Goal: Task Accomplishment & Management: Use online tool/utility

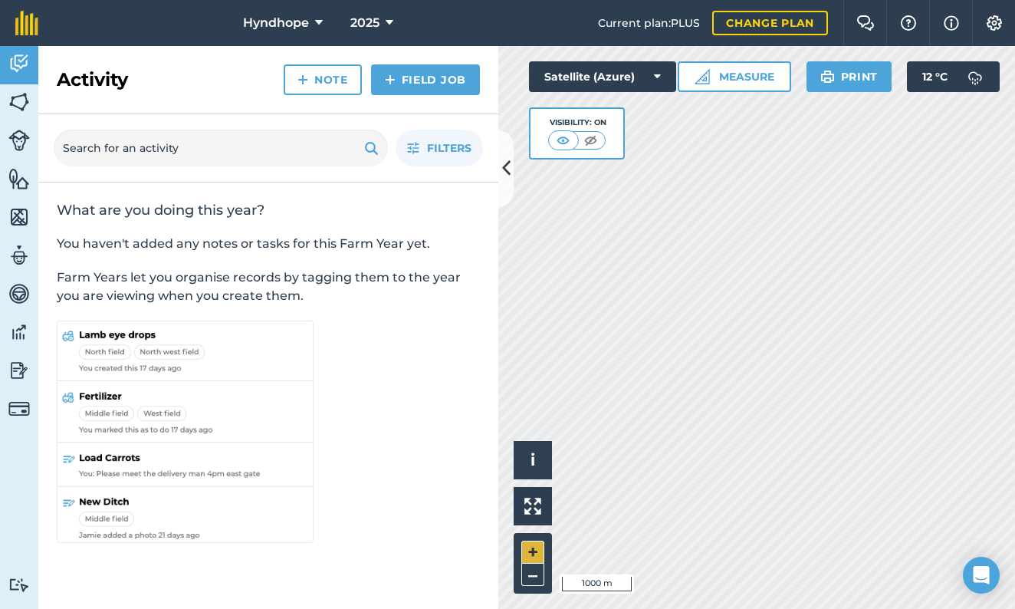
click at [534, 553] on button "+" at bounding box center [532, 551] width 23 height 23
click at [529, 553] on button "+" at bounding box center [532, 551] width 23 height 23
click at [592, 142] on img at bounding box center [590, 140] width 19 height 15
click at [567, 140] on img at bounding box center [563, 140] width 19 height 15
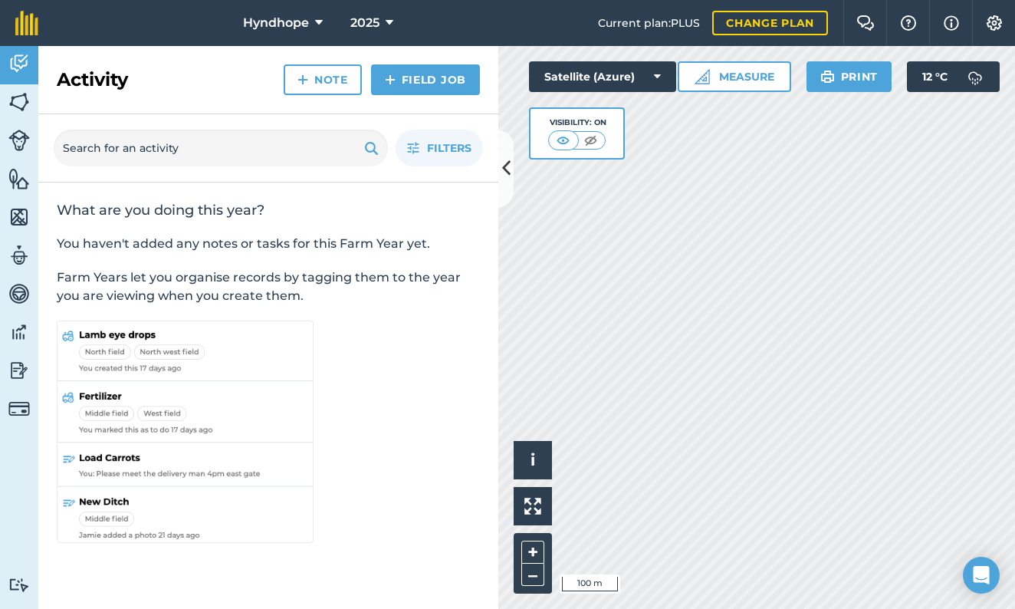
click at [595, 141] on img at bounding box center [590, 140] width 19 height 15
click at [563, 141] on img at bounding box center [563, 140] width 19 height 15
click at [594, 139] on img at bounding box center [590, 140] width 19 height 15
click at [656, 75] on icon at bounding box center [657, 76] width 7 height 15
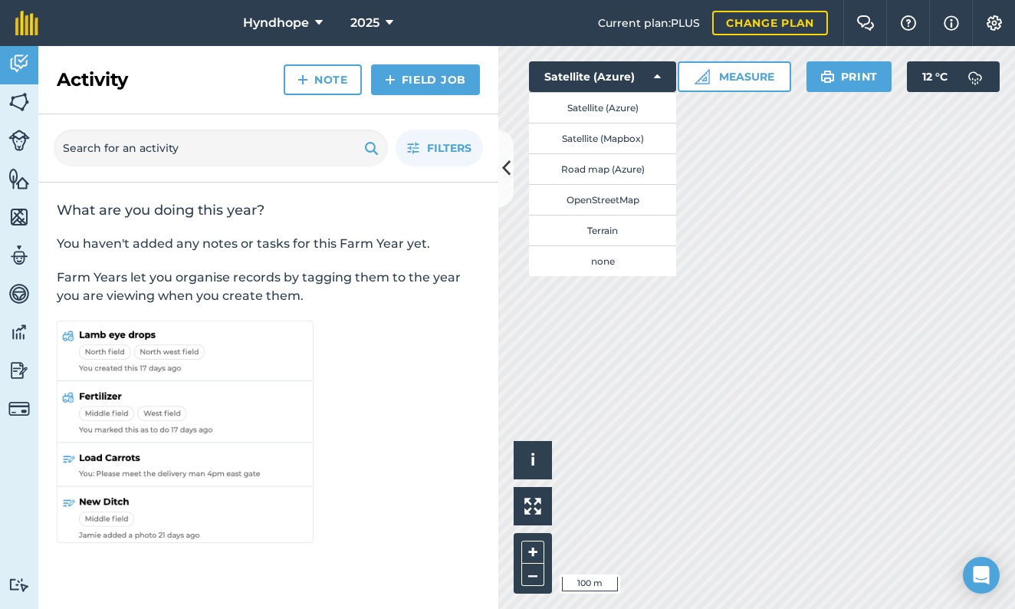
click at [605, 136] on button "Satellite (Mapbox)" at bounding box center [602, 138] width 147 height 31
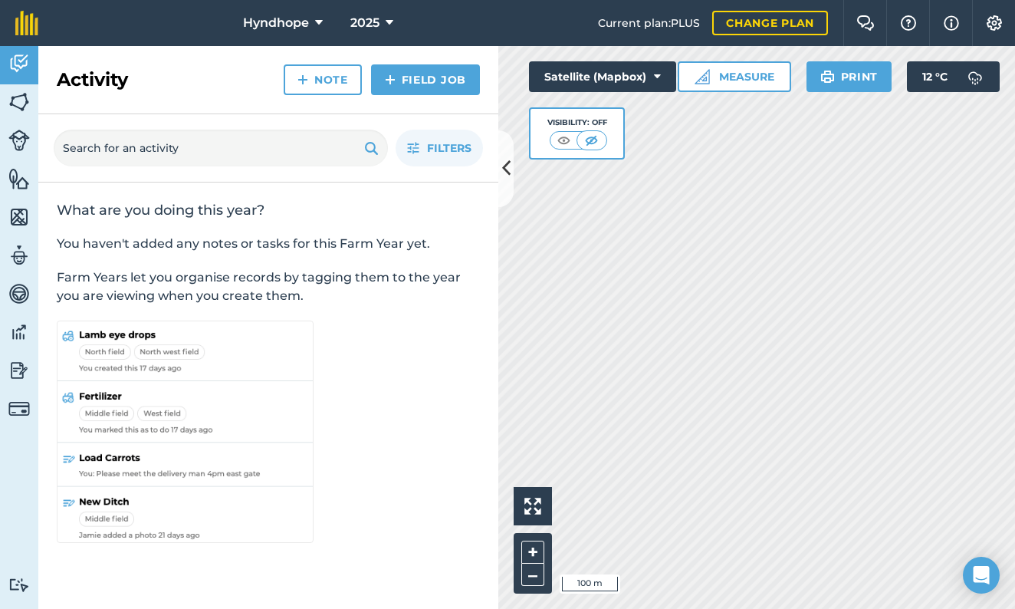
click at [658, 78] on icon at bounding box center [657, 76] width 7 height 15
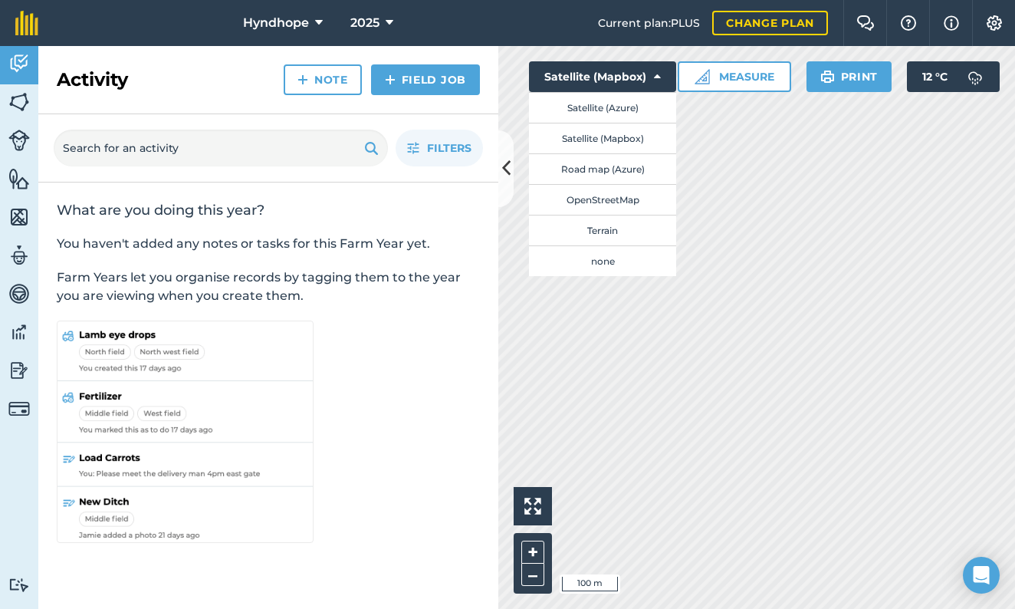
click at [619, 171] on button "Road map (Azure)" at bounding box center [602, 168] width 147 height 31
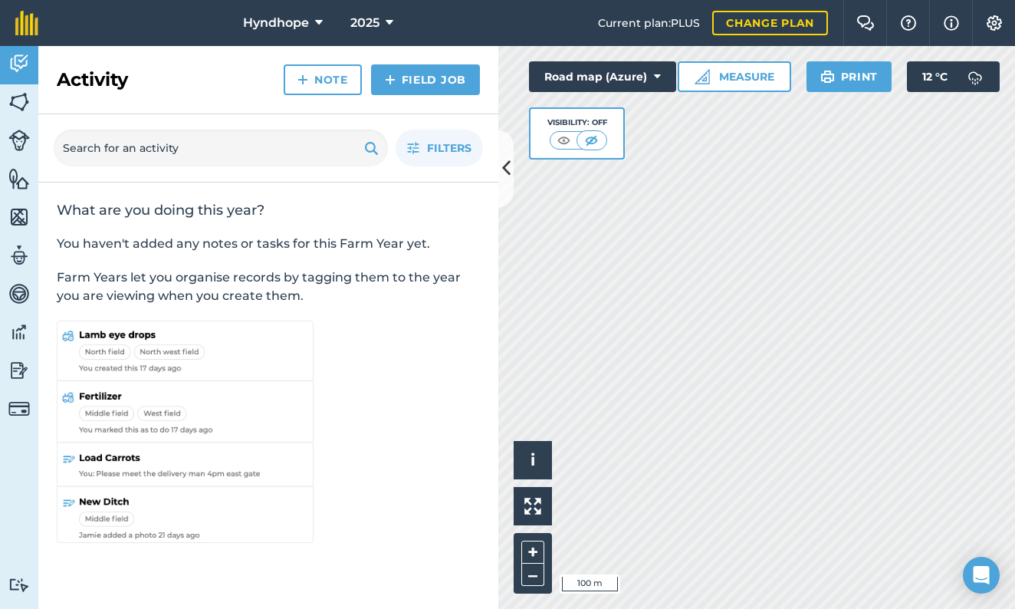
click at [655, 77] on icon at bounding box center [657, 76] width 7 height 15
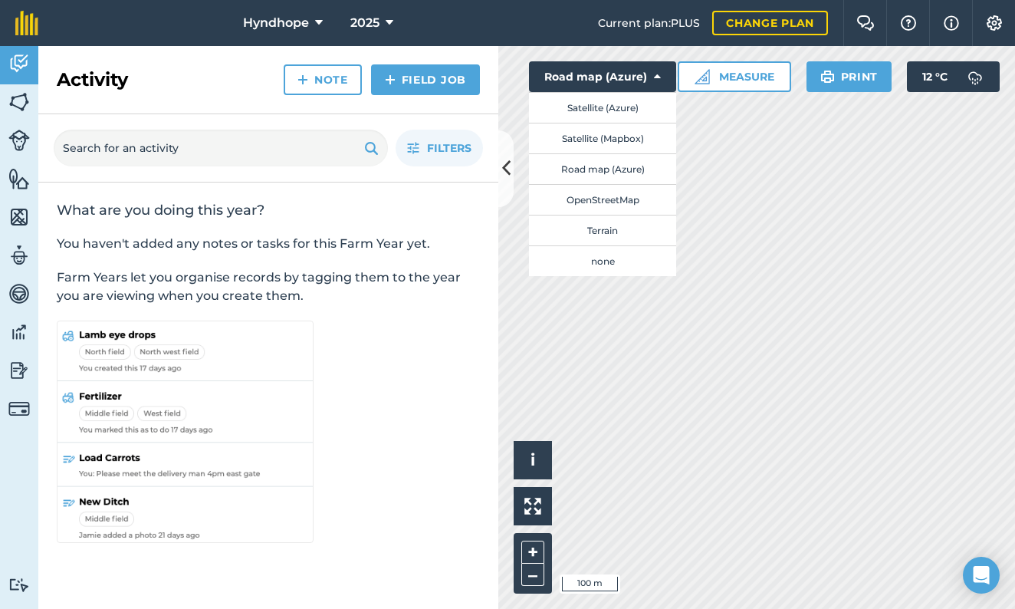
click at [621, 199] on button "OpenStreetMap" at bounding box center [602, 199] width 147 height 31
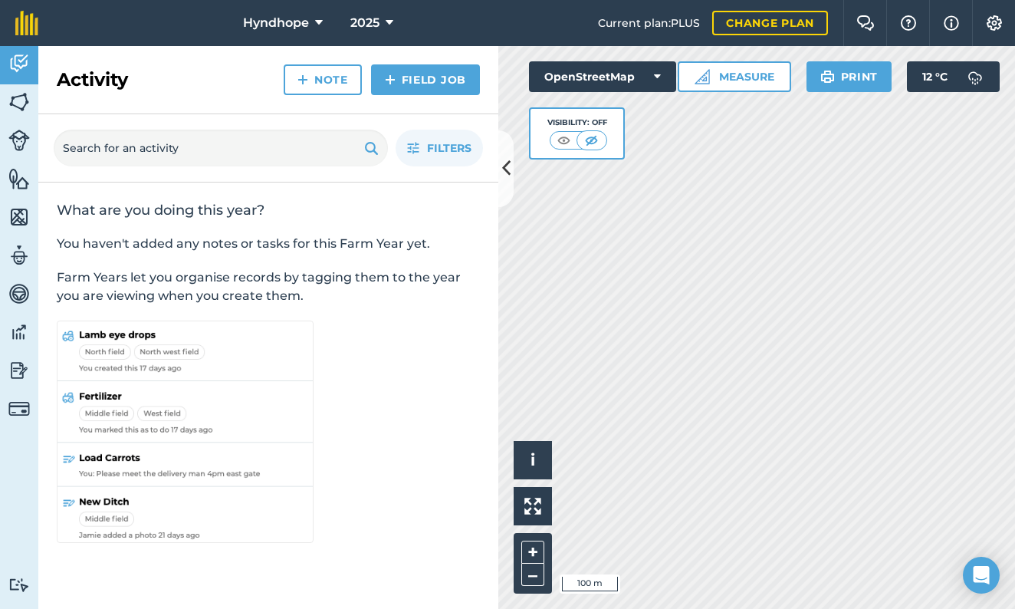
click at [660, 72] on icon at bounding box center [657, 76] width 7 height 15
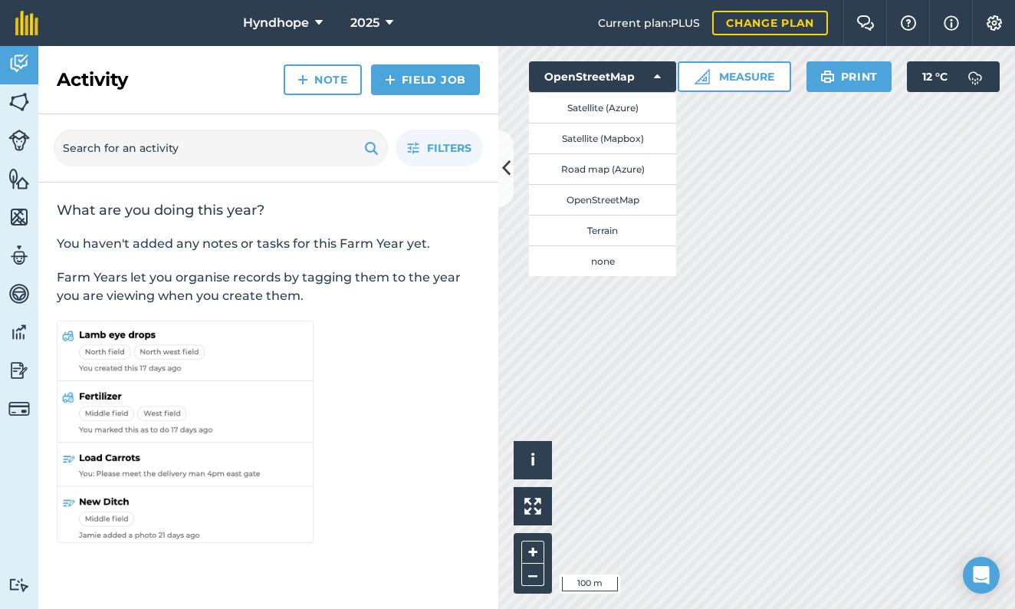
click at [609, 230] on button "Terrain" at bounding box center [602, 230] width 147 height 31
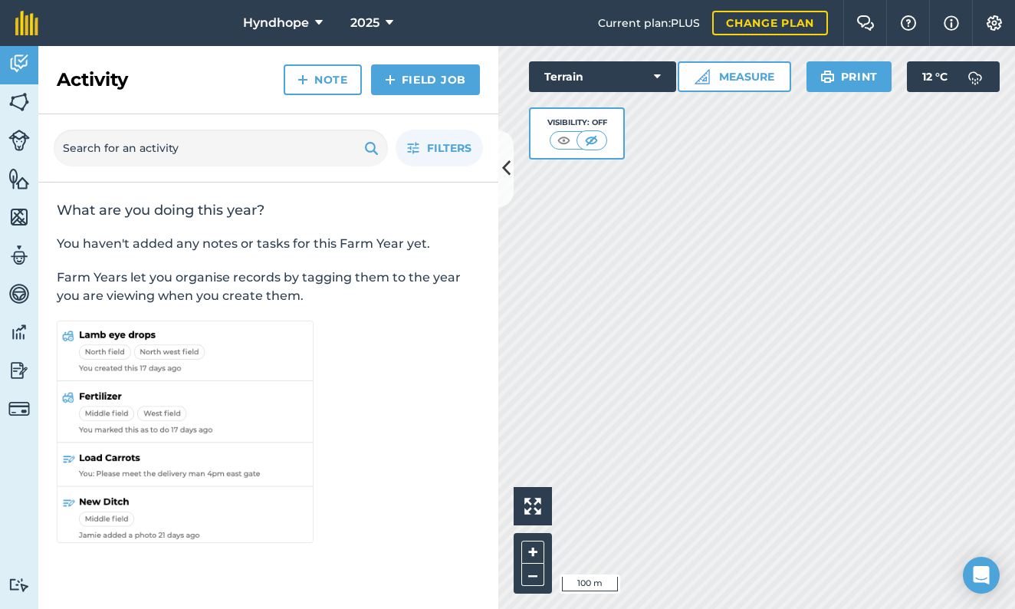
click at [657, 77] on icon at bounding box center [657, 76] width 7 height 15
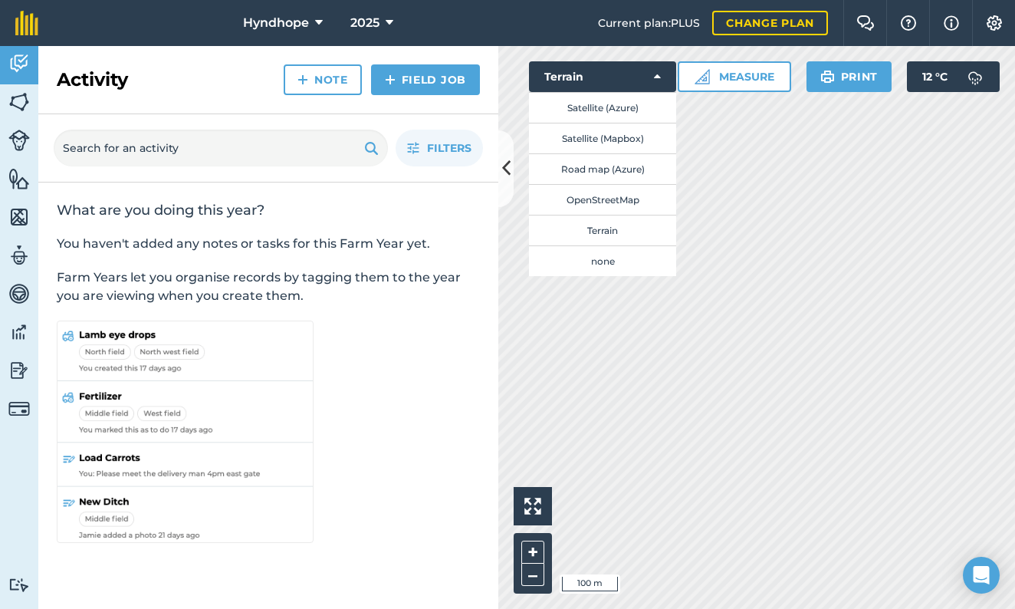
click at [601, 256] on button "none" at bounding box center [602, 260] width 147 height 31
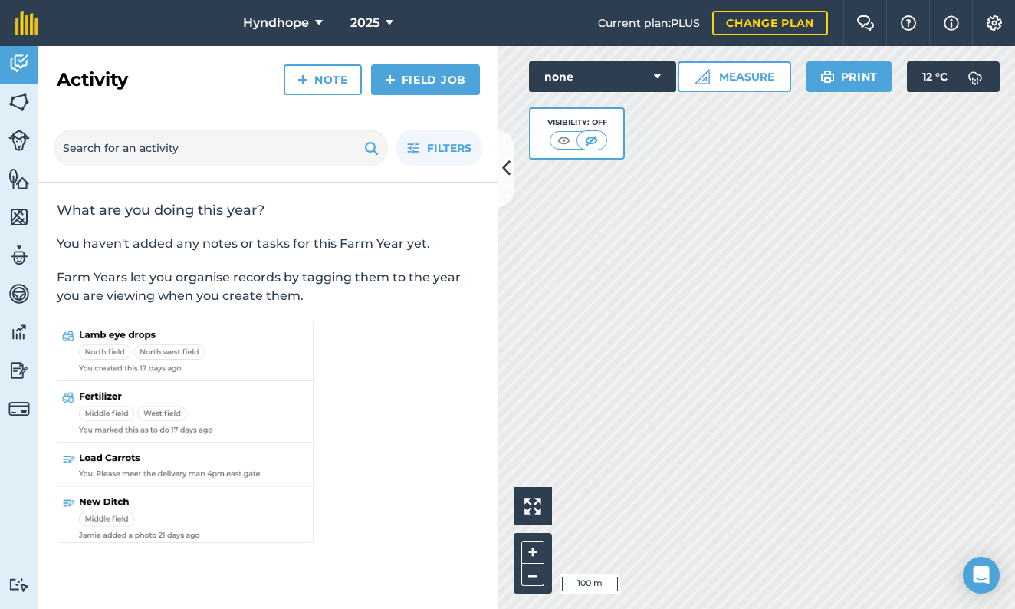
click at [654, 79] on icon at bounding box center [657, 76] width 7 height 15
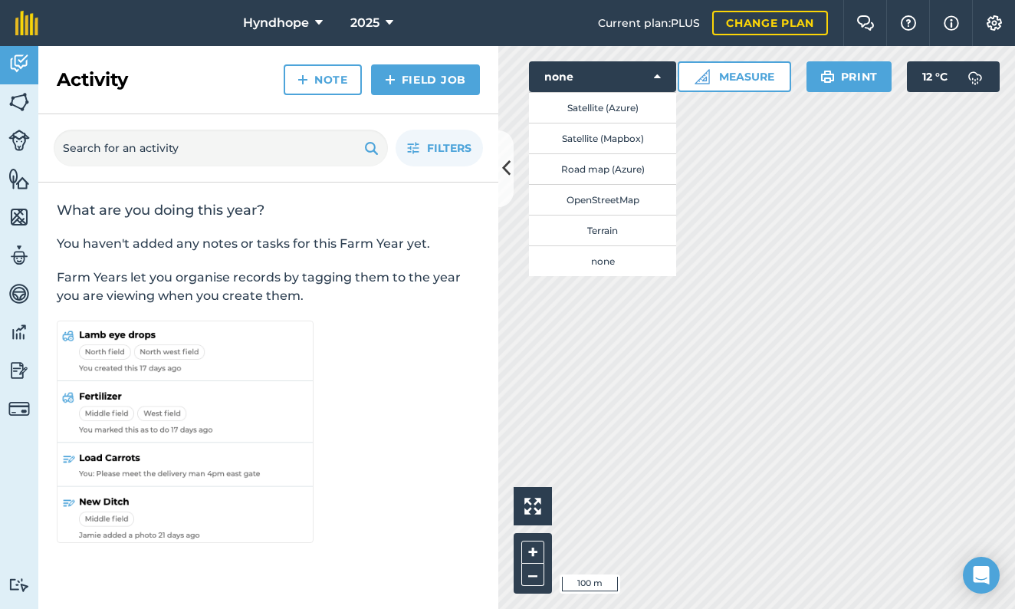
click at [619, 108] on button "Satellite (Azure)" at bounding box center [602, 107] width 147 height 31
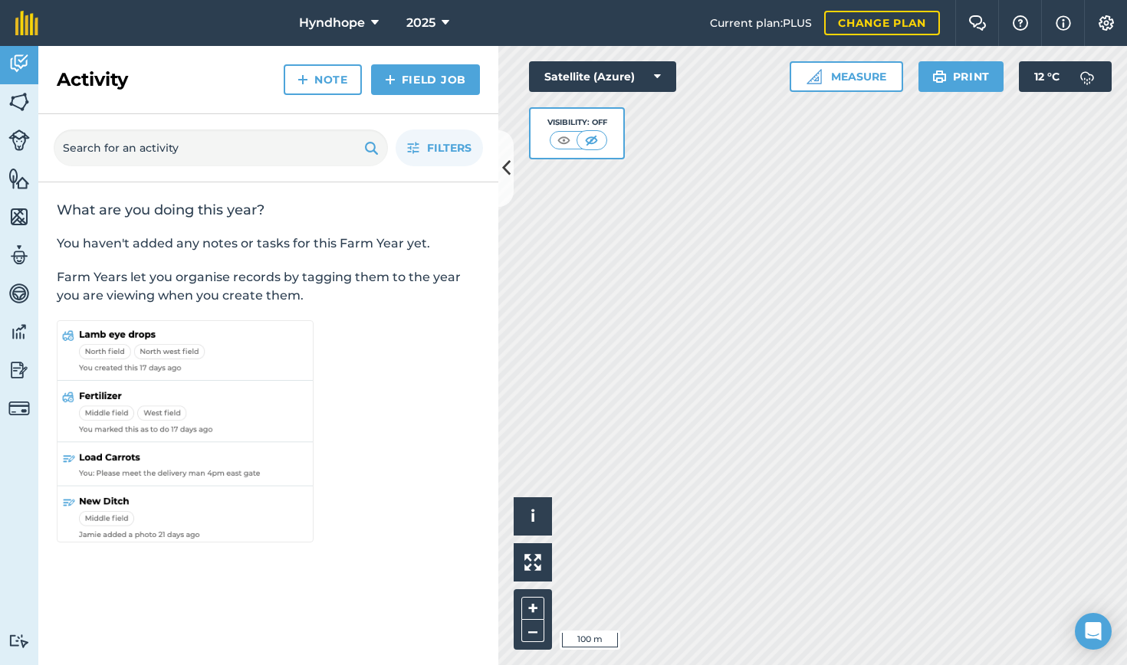
click at [834, 84] on button "Measure" at bounding box center [845, 76] width 113 height 31
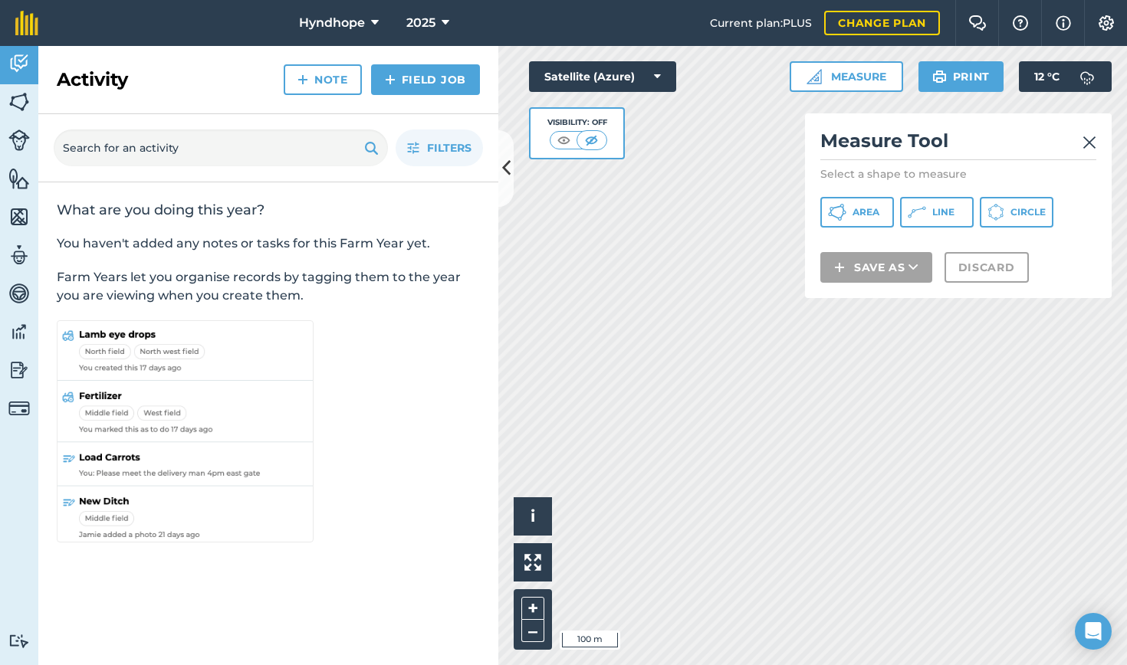
click at [1014, 146] on img at bounding box center [1089, 142] width 14 height 18
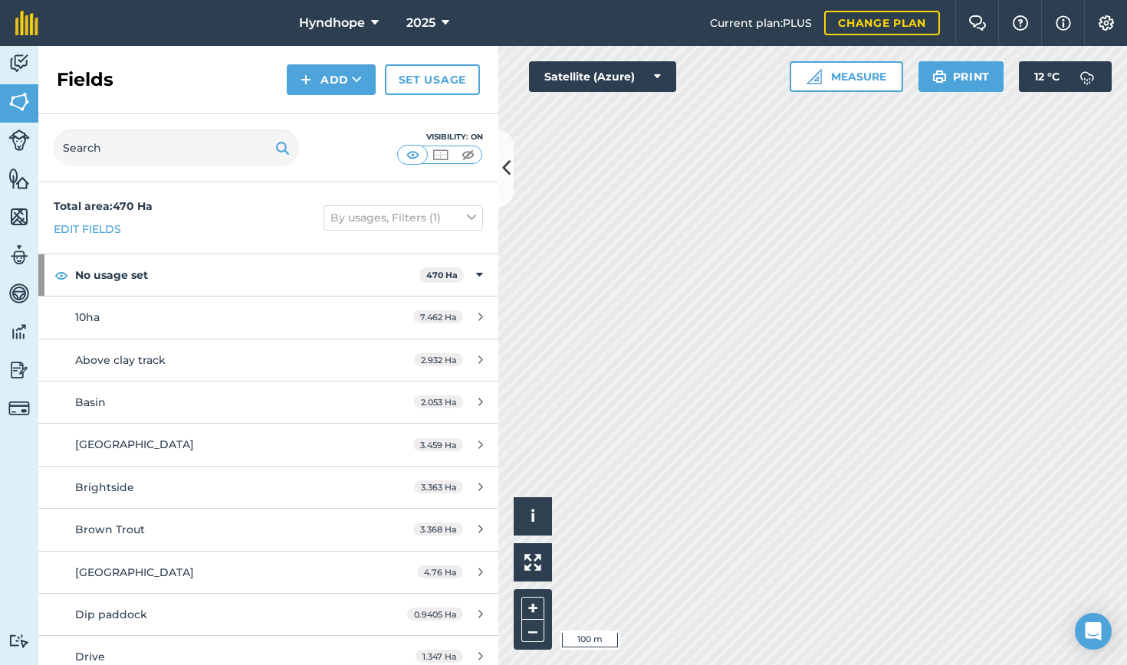
click at [957, 78] on button "Print" at bounding box center [961, 76] width 86 height 31
click at [951, 81] on button "Print" at bounding box center [961, 76] width 86 height 31
click at [941, 74] on img at bounding box center [939, 76] width 15 height 18
click at [660, 74] on icon at bounding box center [657, 76] width 7 height 15
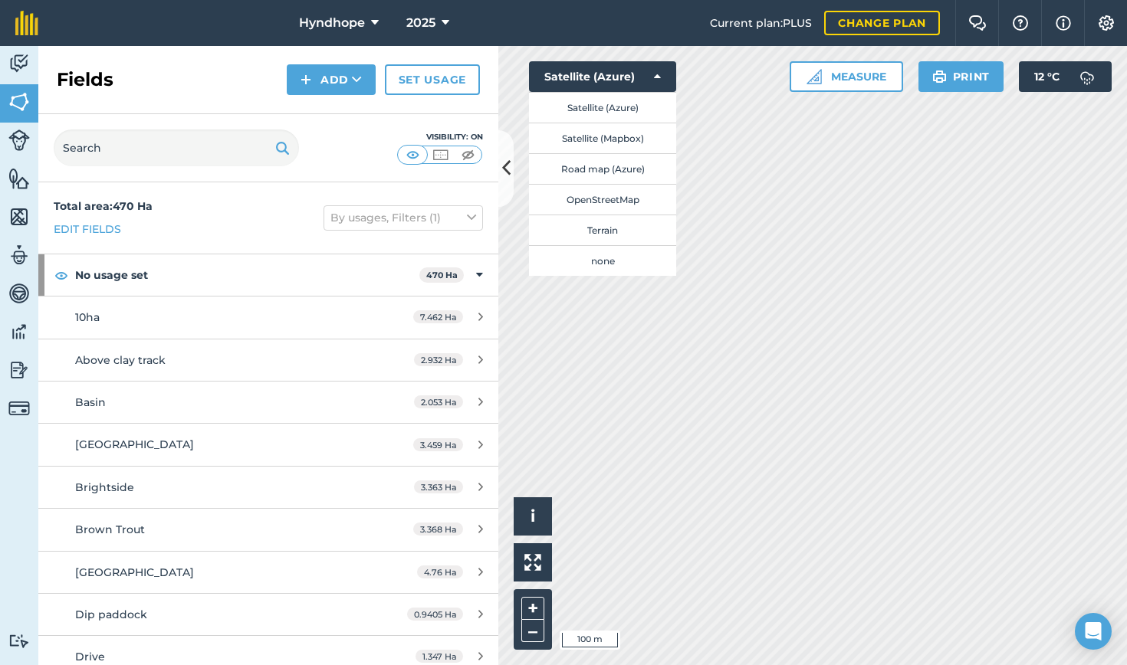
click at [619, 141] on button "Satellite (Mapbox)" at bounding box center [602, 138] width 147 height 31
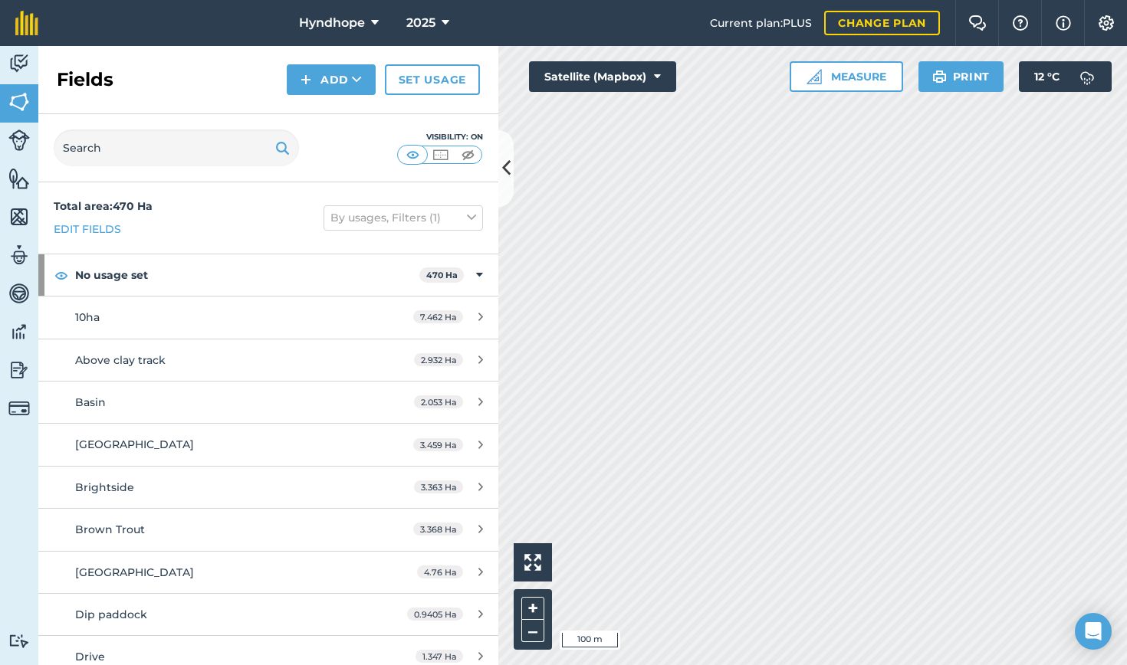
click at [658, 77] on icon at bounding box center [657, 76] width 7 height 15
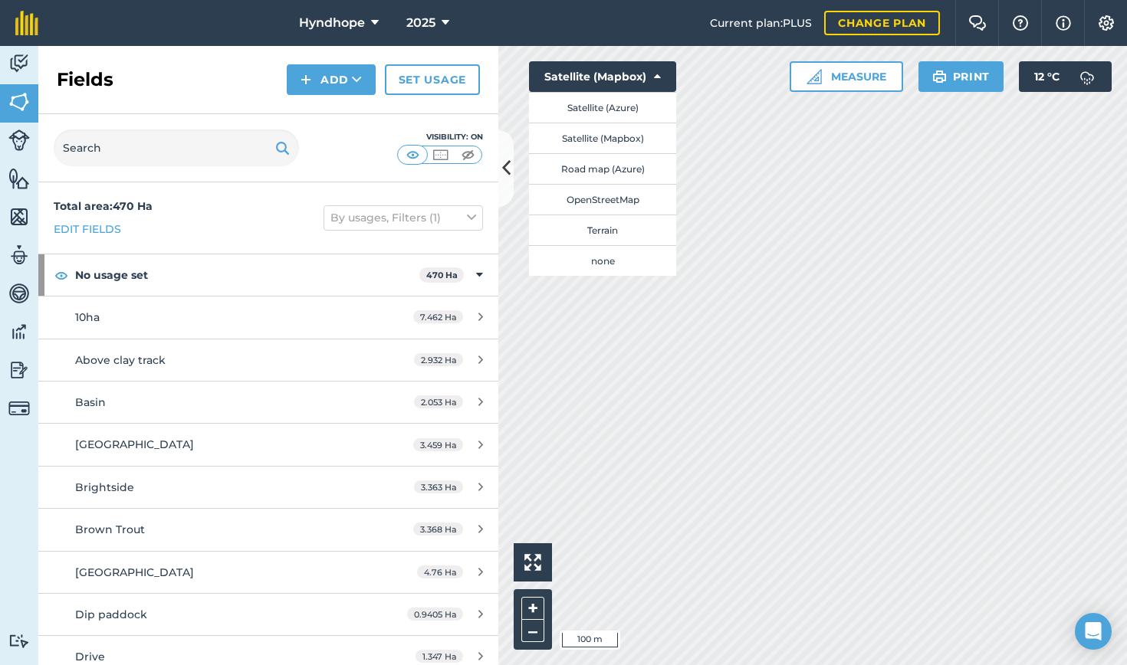
click at [609, 169] on button "Road map (Azure)" at bounding box center [602, 168] width 147 height 31
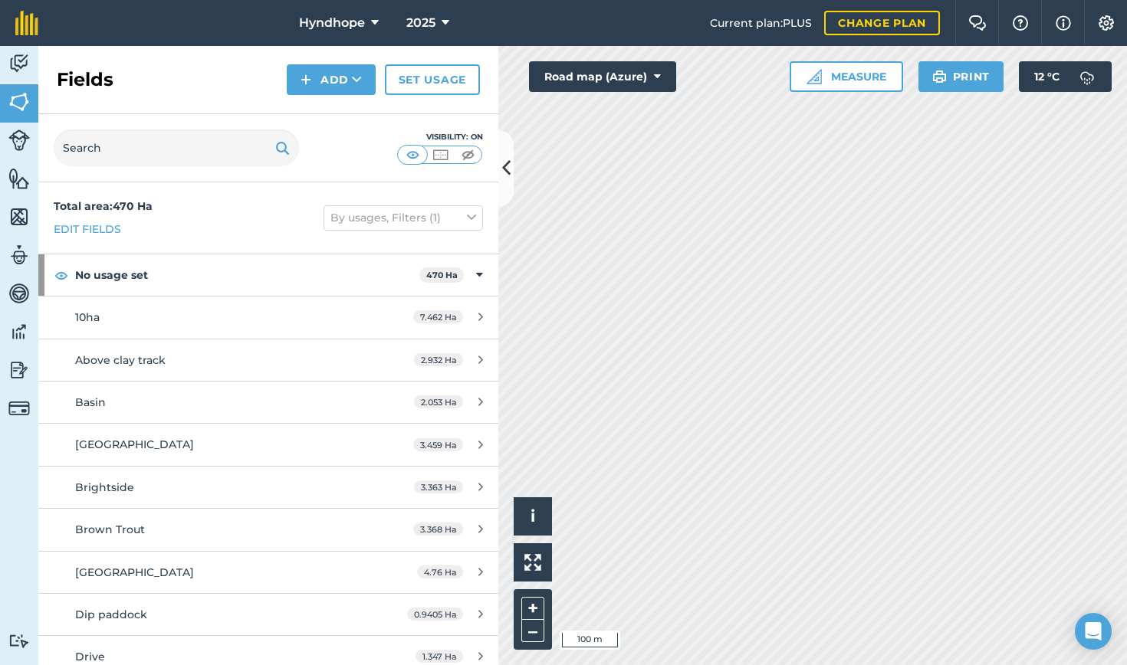
click at [963, 76] on button "Print" at bounding box center [961, 76] width 86 height 31
click at [963, 70] on button "Print" at bounding box center [961, 76] width 86 height 31
click at [530, 606] on button "+" at bounding box center [532, 608] width 23 height 23
click at [530, 608] on button "–" at bounding box center [532, 631] width 23 height 22
click at [965, 77] on button "Print" at bounding box center [961, 76] width 86 height 31
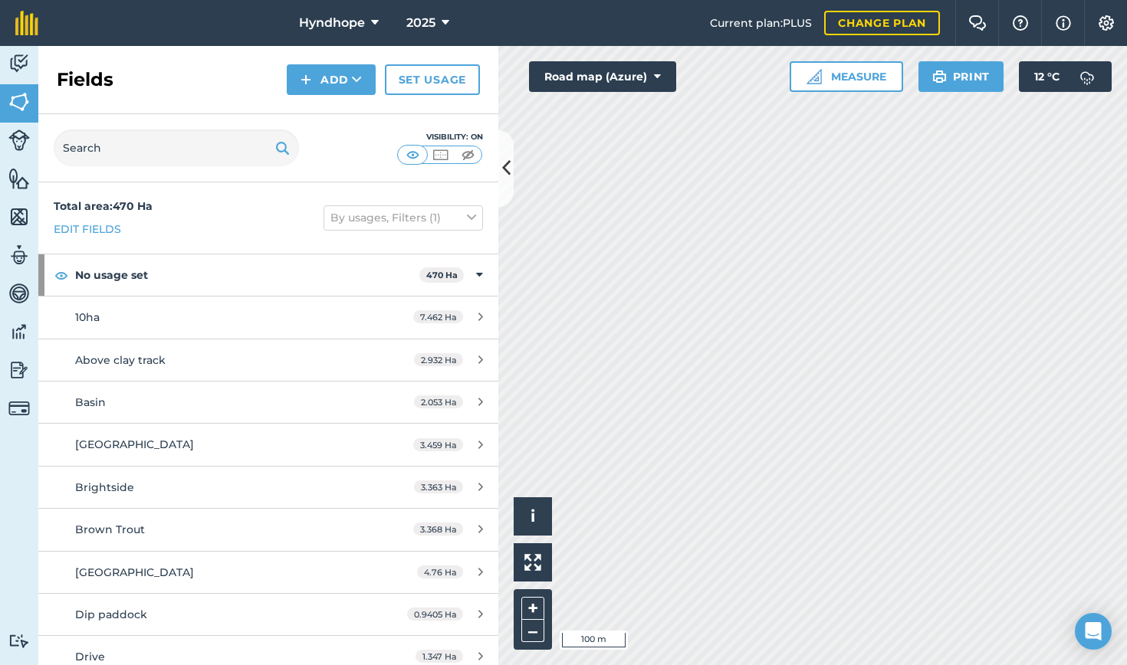
click at [954, 77] on button "Print" at bounding box center [961, 76] width 86 height 31
click at [953, 74] on button "Print" at bounding box center [961, 76] width 86 height 31
click at [969, 77] on button "Print" at bounding box center [961, 76] width 86 height 31
click at [960, 78] on button "Print" at bounding box center [961, 76] width 86 height 31
click at [976, 75] on button "Print" at bounding box center [961, 76] width 86 height 31
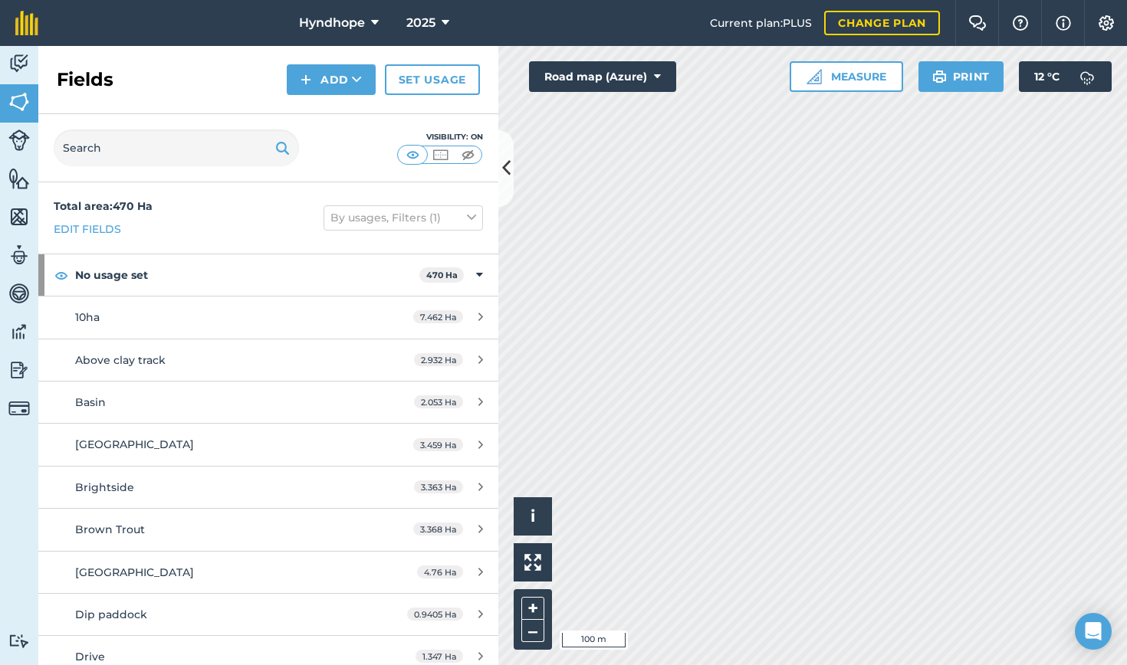
click at [651, 76] on button "Road map (Azure)" at bounding box center [602, 76] width 147 height 31
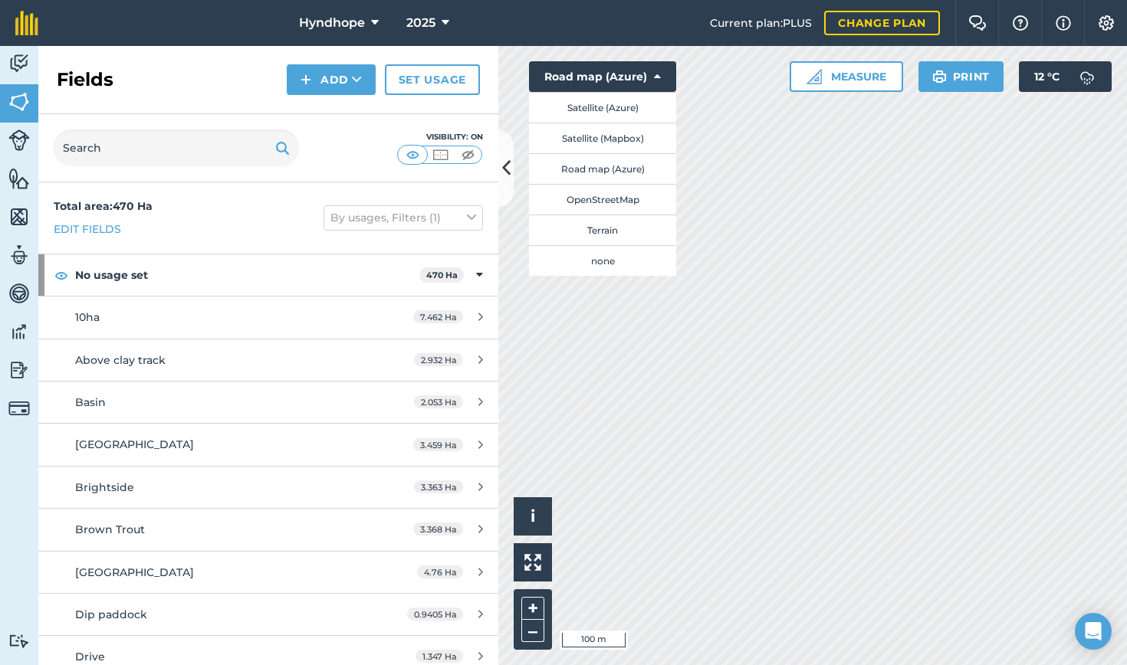
click at [625, 112] on button "Satellite (Azure)" at bounding box center [602, 107] width 147 height 31
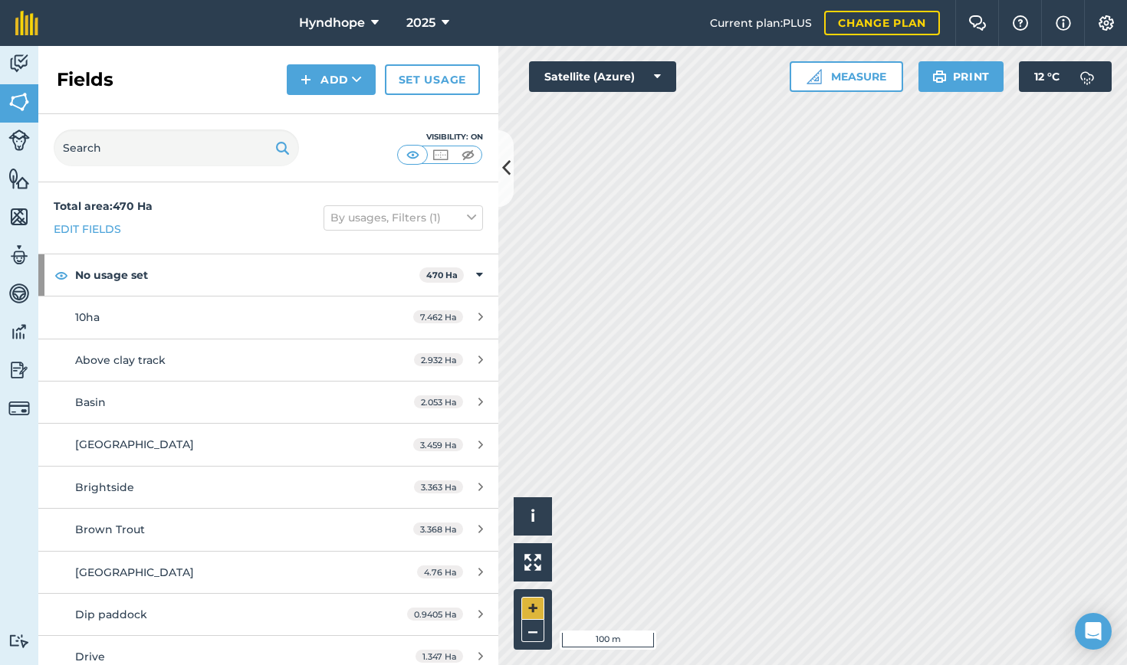
click at [540, 603] on button "+" at bounding box center [532, 608] width 23 height 23
click at [873, 79] on button "Measure" at bounding box center [845, 76] width 113 height 31
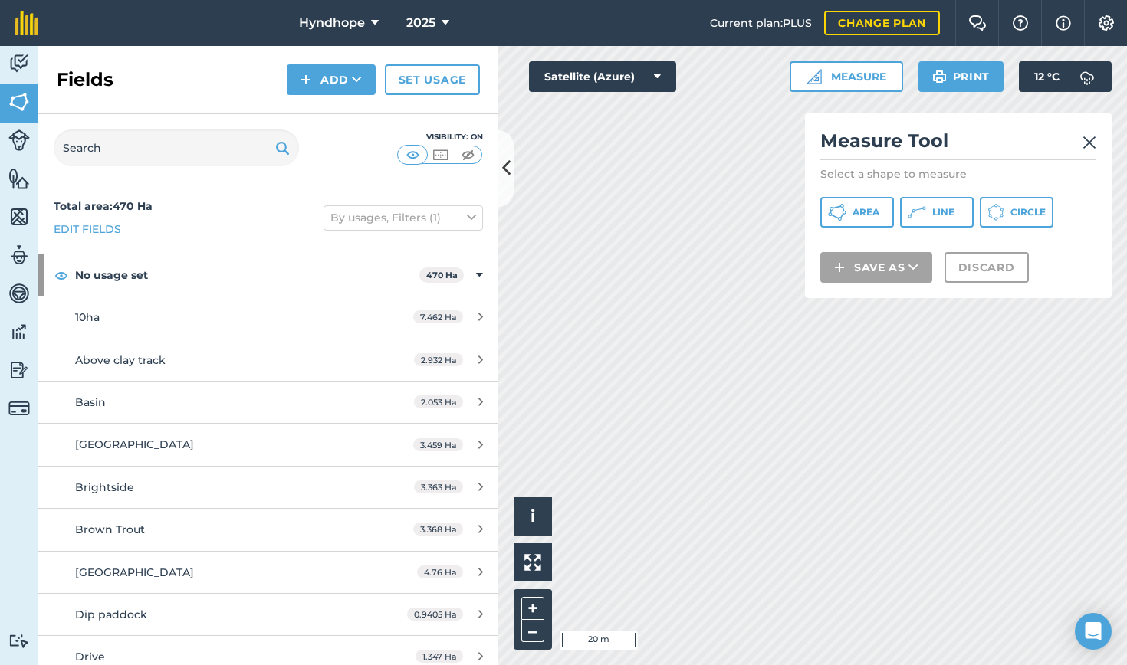
click at [869, 212] on span "Area" at bounding box center [865, 212] width 27 height 12
drag, startPoint x: 968, startPoint y: 142, endPoint x: 871, endPoint y: 148, distance: 97.5
click at [871, 148] on h2 "Measure Tool" at bounding box center [958, 144] width 276 height 31
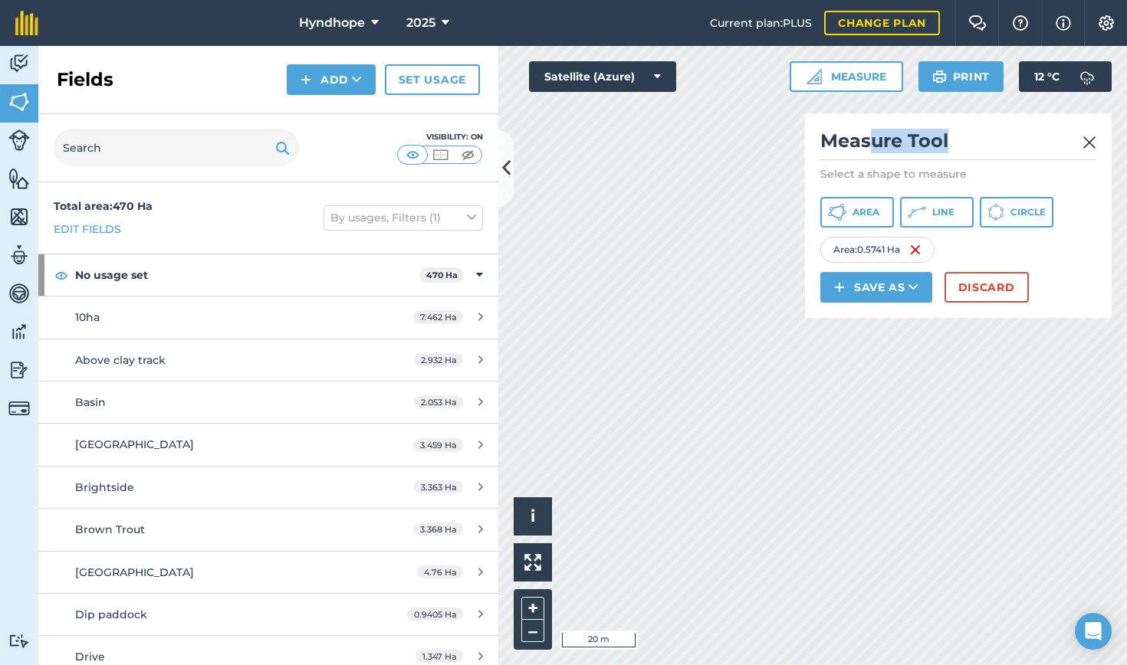
click at [994, 291] on button "Discard" at bounding box center [986, 287] width 84 height 31
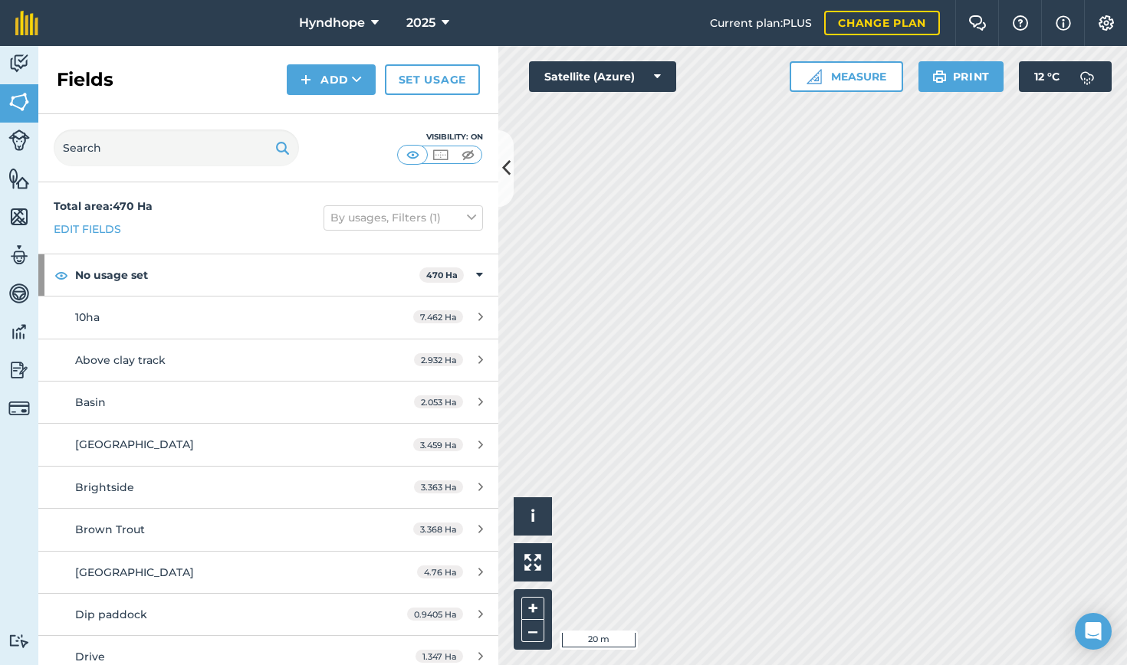
click at [878, 78] on button "Measure" at bounding box center [845, 76] width 113 height 31
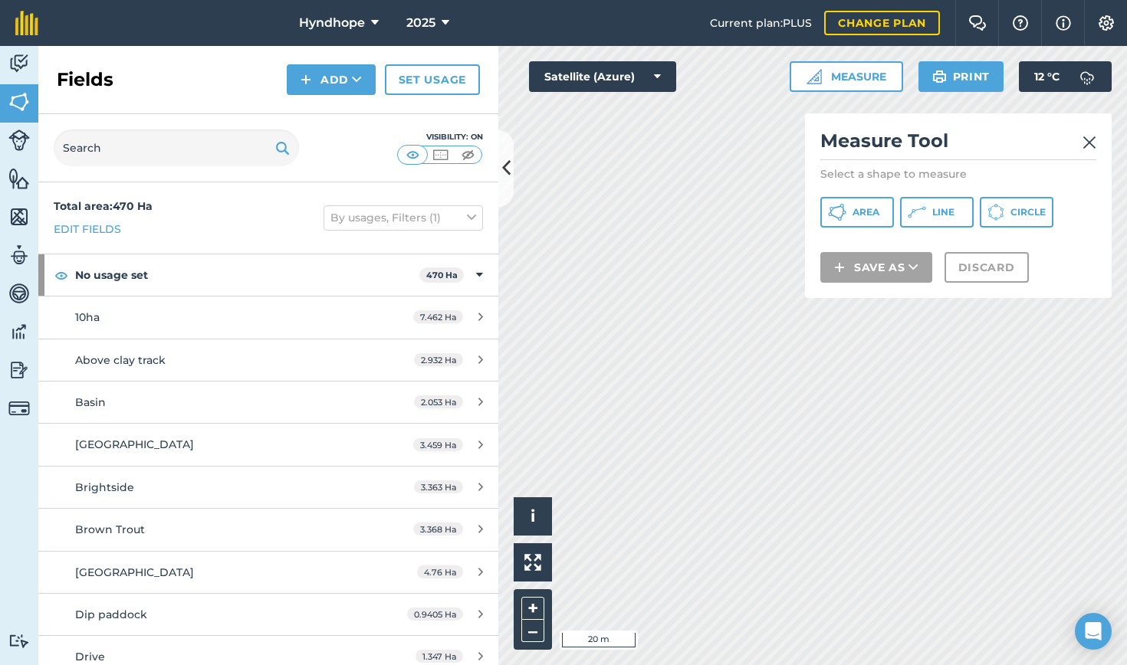
click at [861, 206] on span "Area" at bounding box center [865, 212] width 27 height 12
click at [849, 269] on div "Click to start drawing i © 2025 TomTom, Microsoft 20 m + – Satellite (Azure) Me…" at bounding box center [812, 355] width 628 height 619
click at [939, 271] on div "Click to start drawing i © 2025 TomTom, Microsoft 20 m + – Satellite (Azure) Me…" at bounding box center [812, 355] width 628 height 619
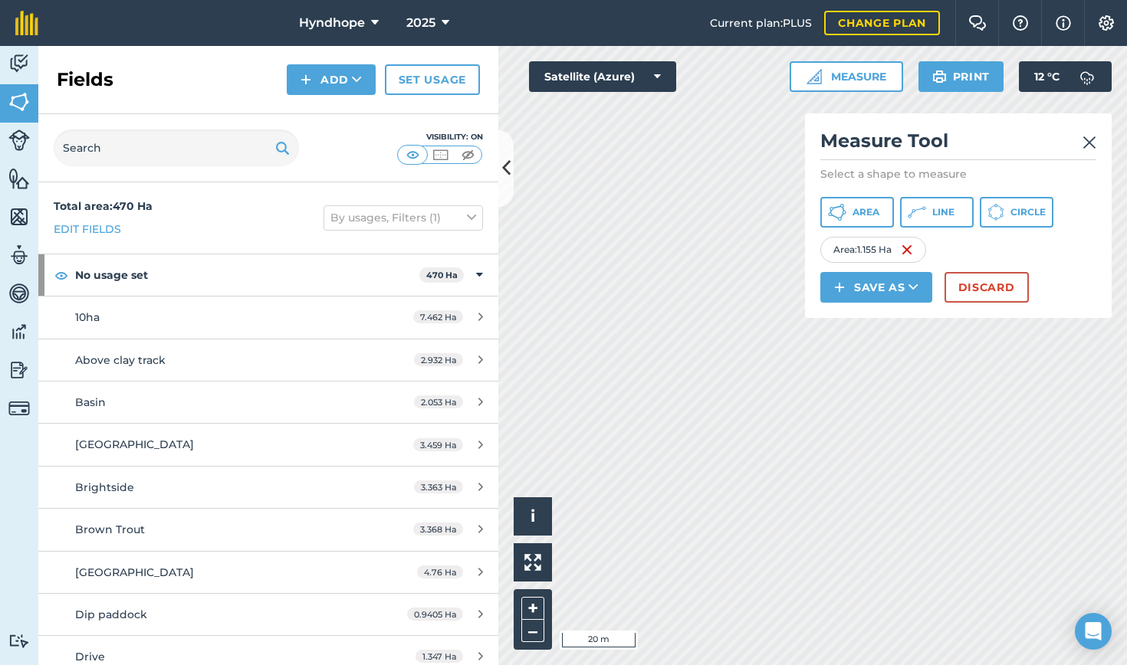
click at [966, 285] on button "Discard" at bounding box center [986, 287] width 84 height 31
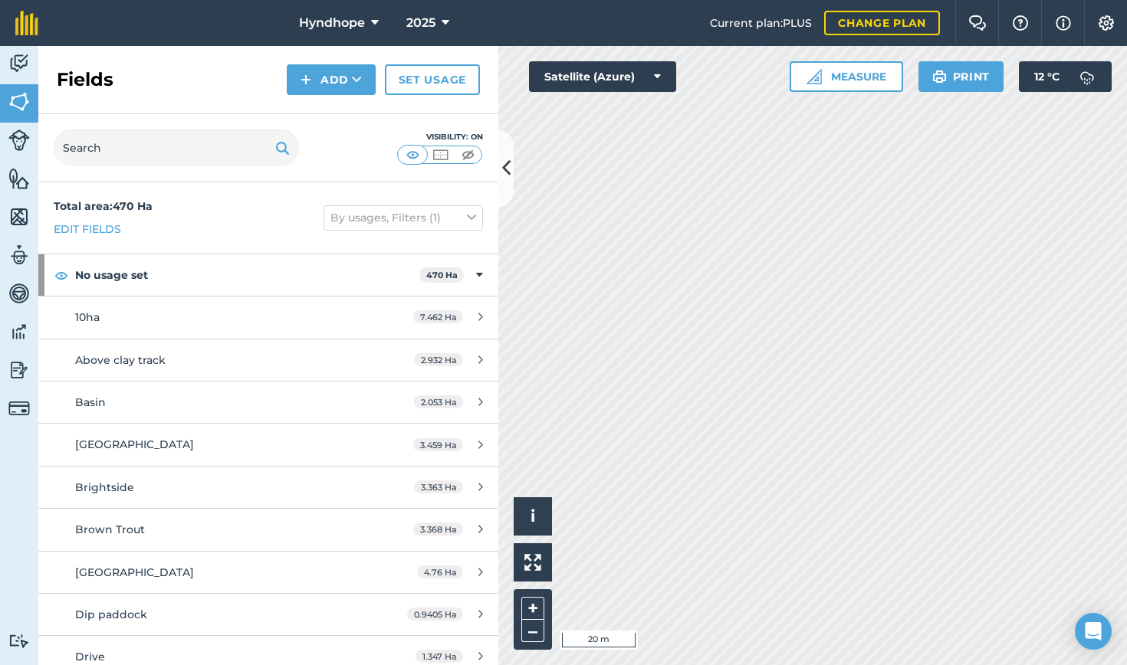
click at [857, 77] on button "Measure" at bounding box center [845, 76] width 113 height 31
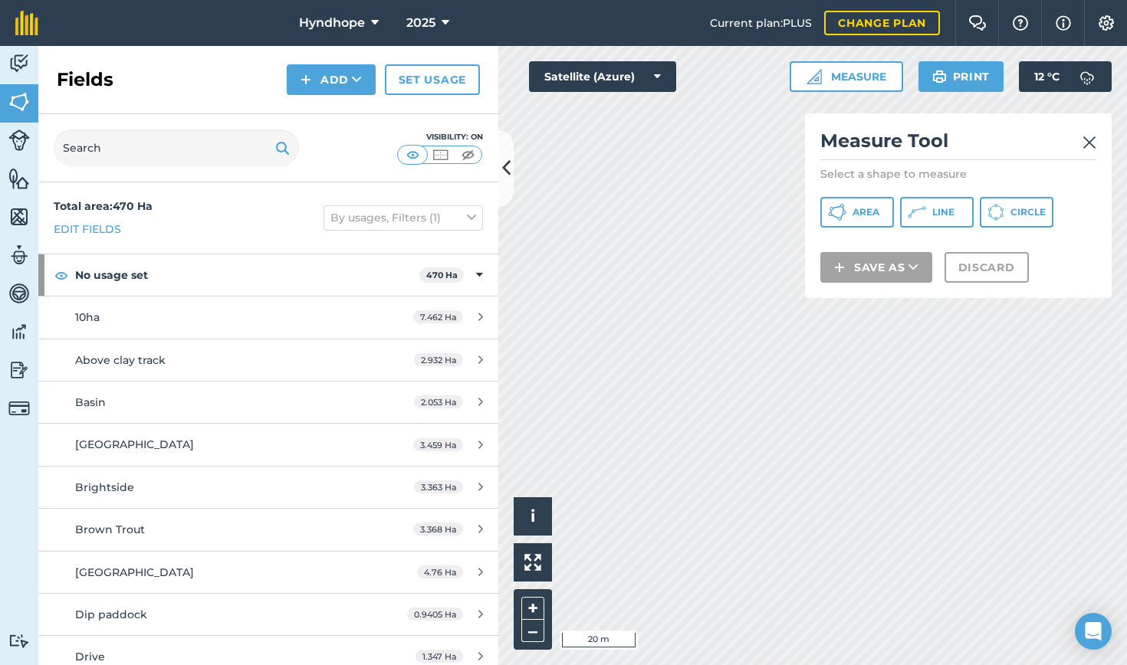
click at [856, 213] on span "Area" at bounding box center [865, 212] width 27 height 12
click at [1014, 18] on img at bounding box center [1106, 22] width 18 height 15
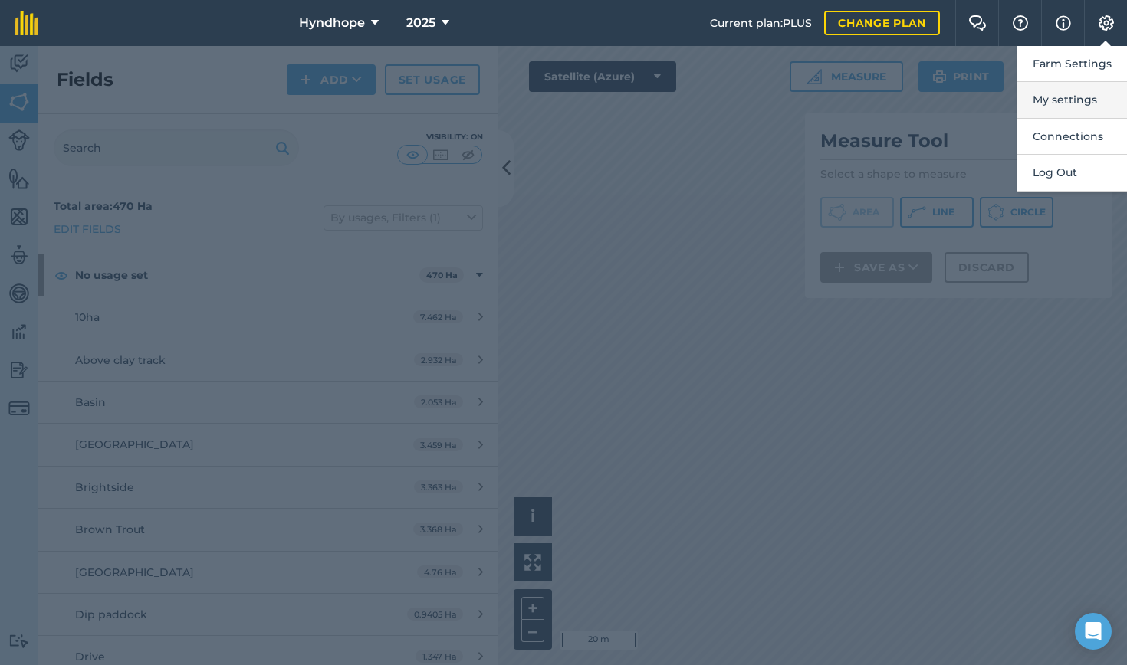
click at [1014, 99] on button "My settings" at bounding box center [1072, 100] width 110 height 36
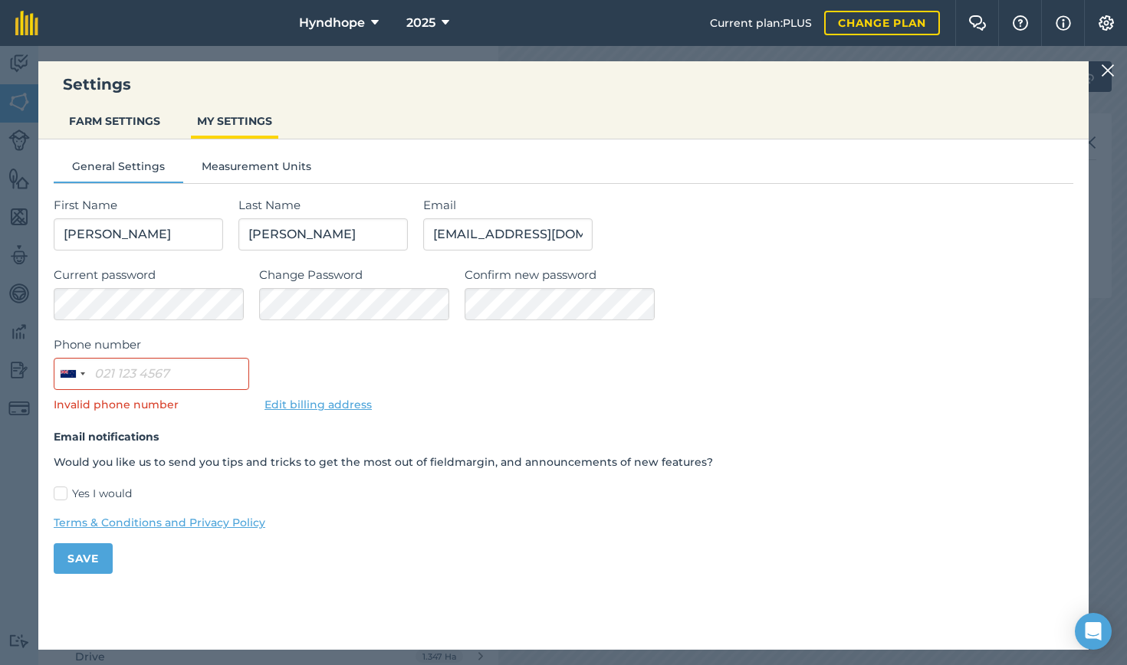
click at [121, 119] on button "FARM SETTINGS" at bounding box center [114, 121] width 103 height 29
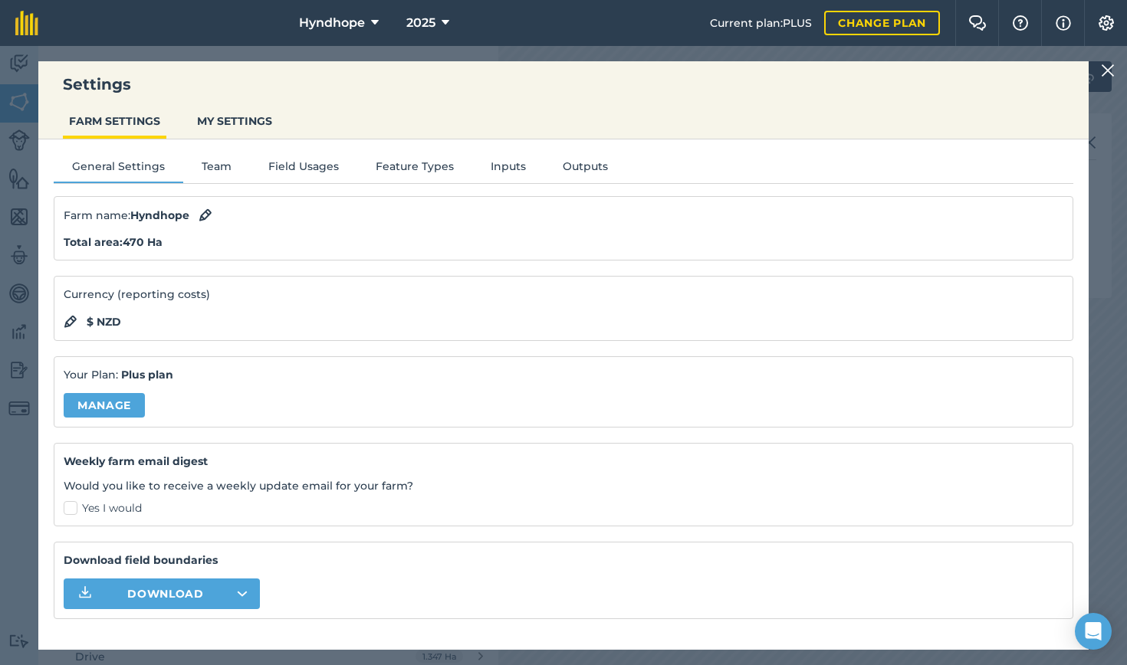
click at [500, 169] on button "Inputs" at bounding box center [508, 169] width 72 height 23
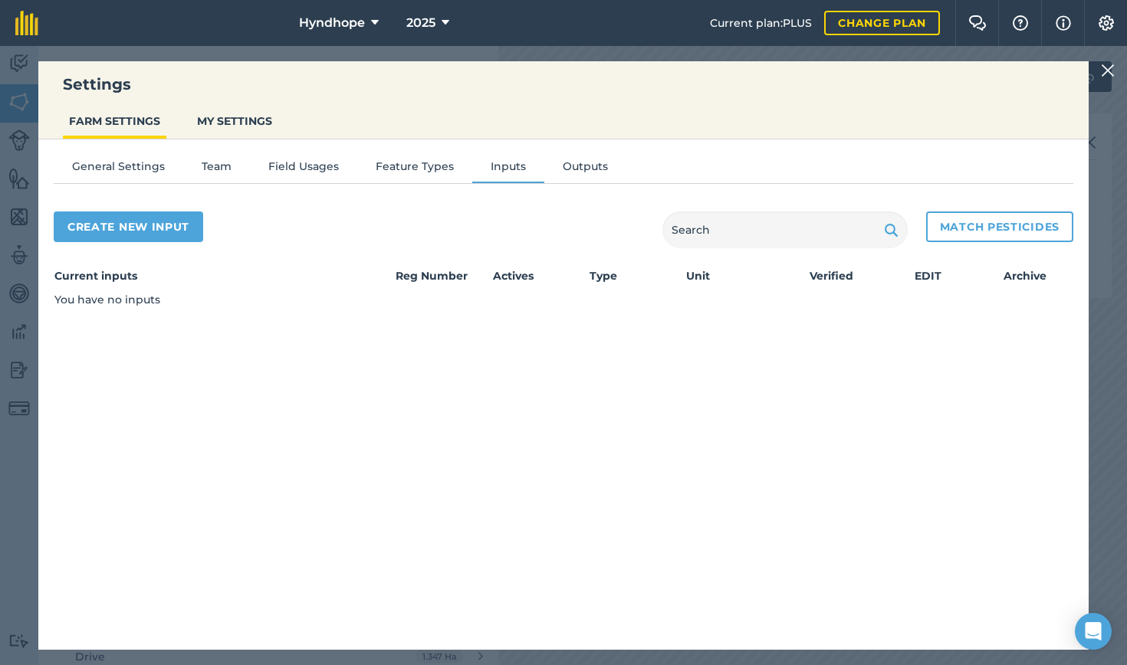
click at [571, 166] on button "Outputs" at bounding box center [585, 169] width 82 height 23
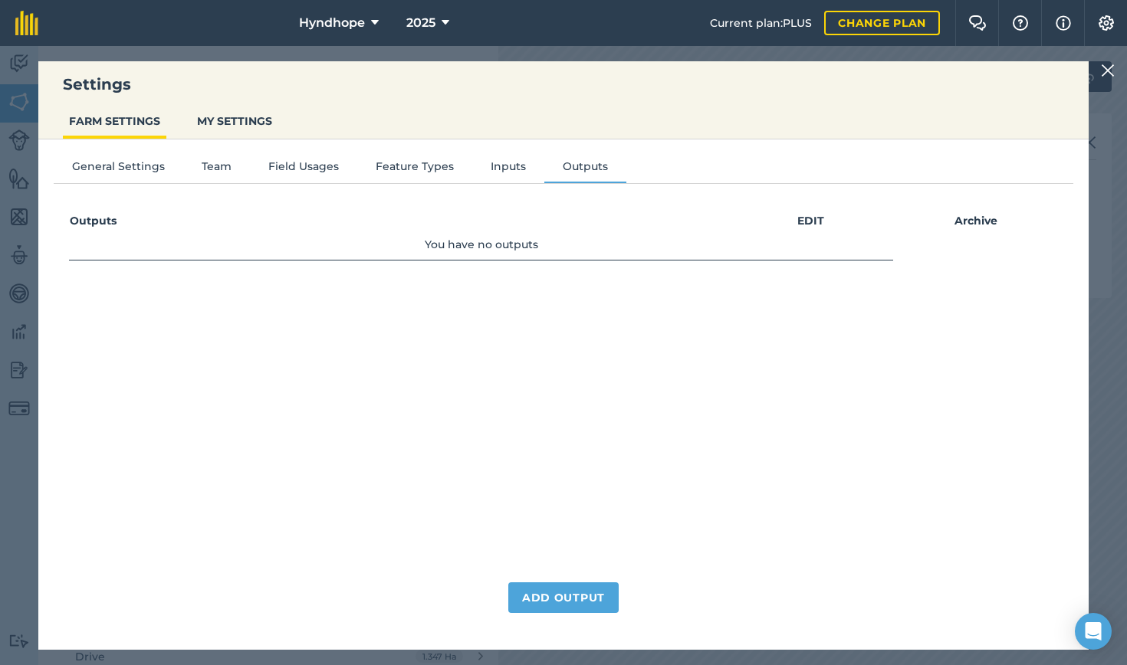
click at [315, 166] on button "Field Usages" at bounding box center [303, 169] width 107 height 23
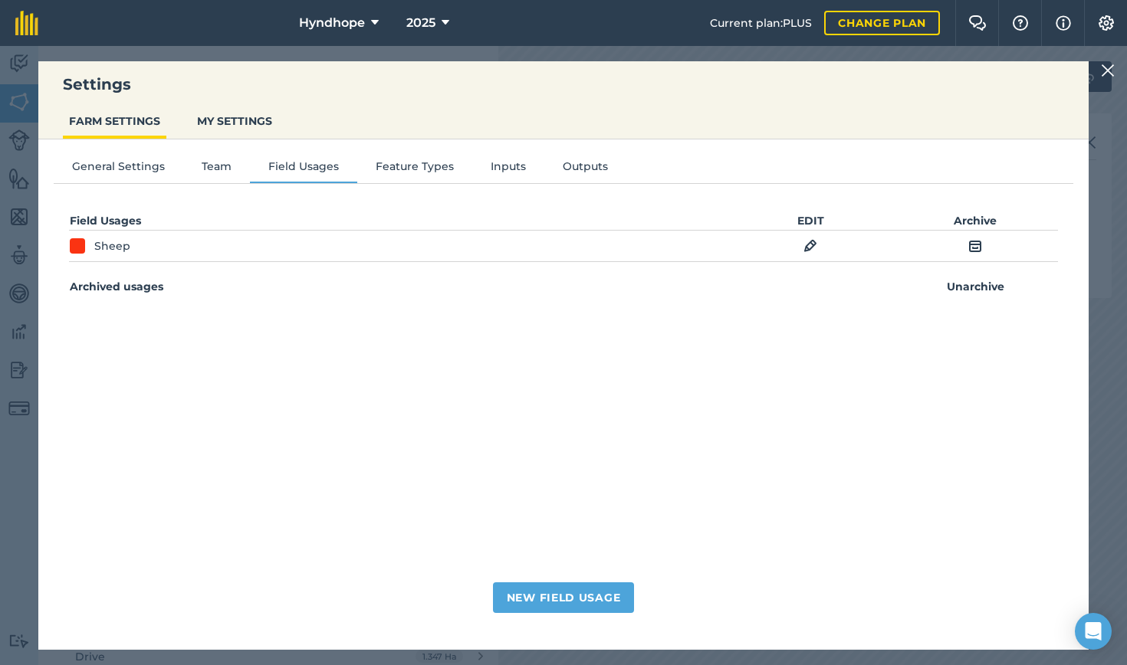
click at [205, 171] on button "Team" at bounding box center [216, 169] width 67 height 23
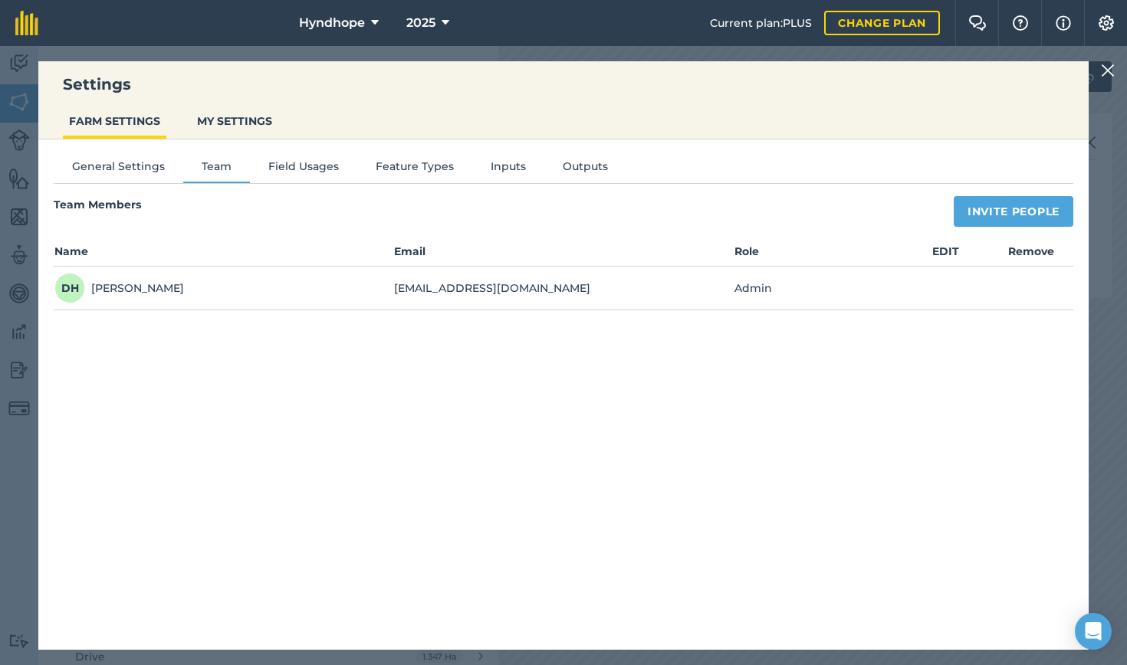
click at [129, 166] on button "General Settings" at bounding box center [119, 169] width 130 height 23
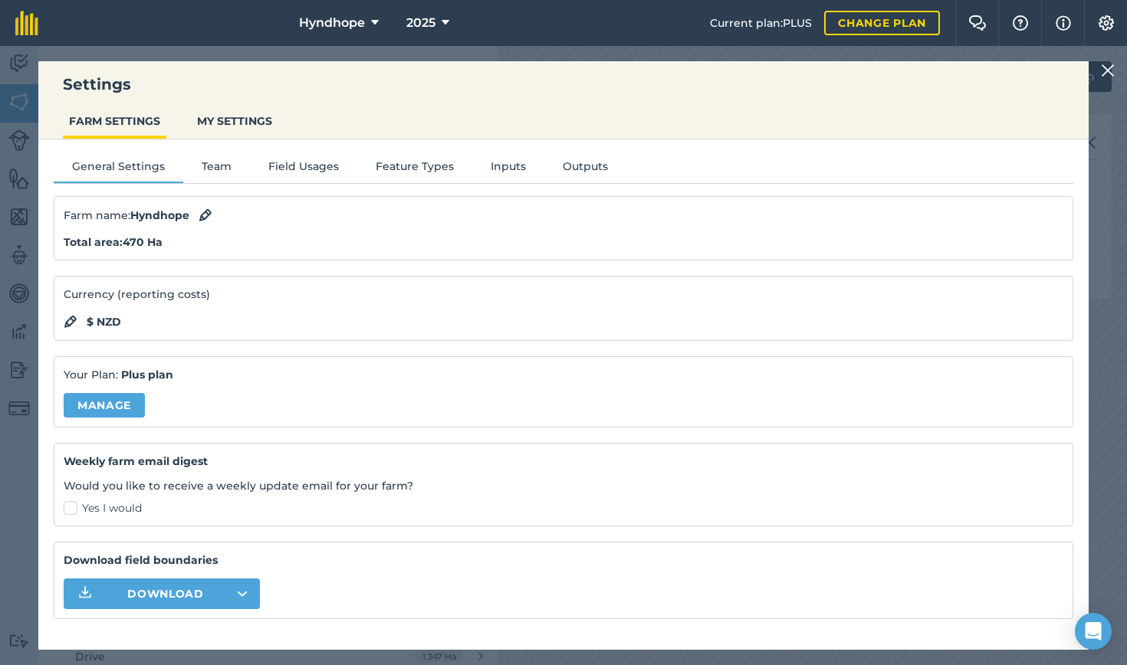
click at [1014, 73] on img at bounding box center [1108, 70] width 14 height 18
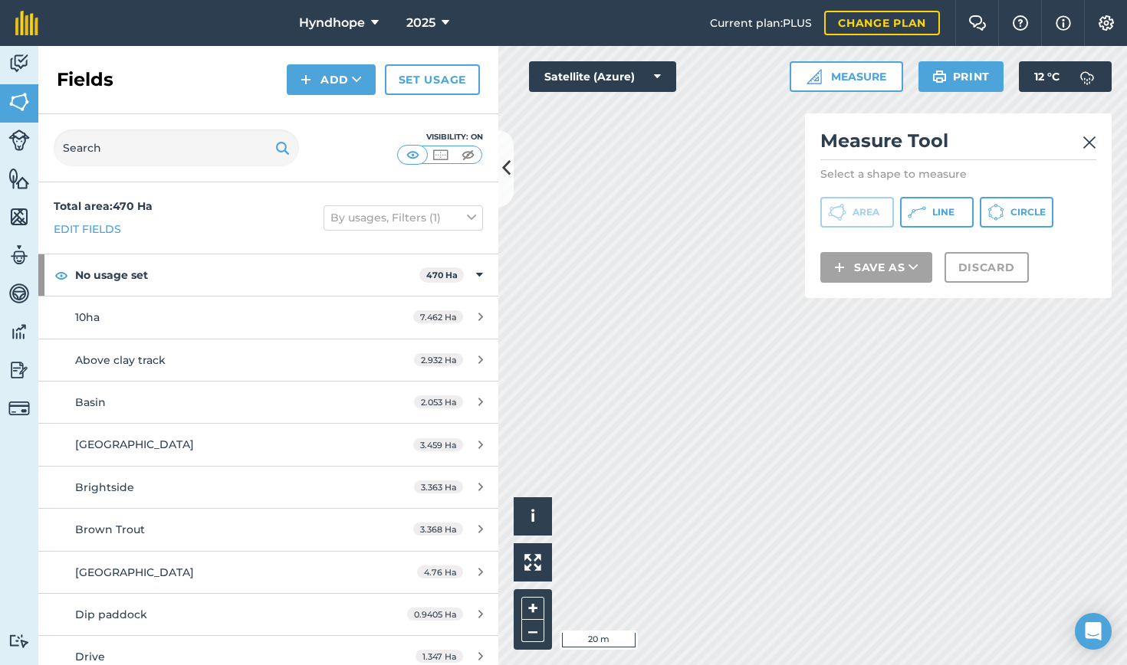
click at [1014, 25] on img at bounding box center [1106, 22] width 18 height 15
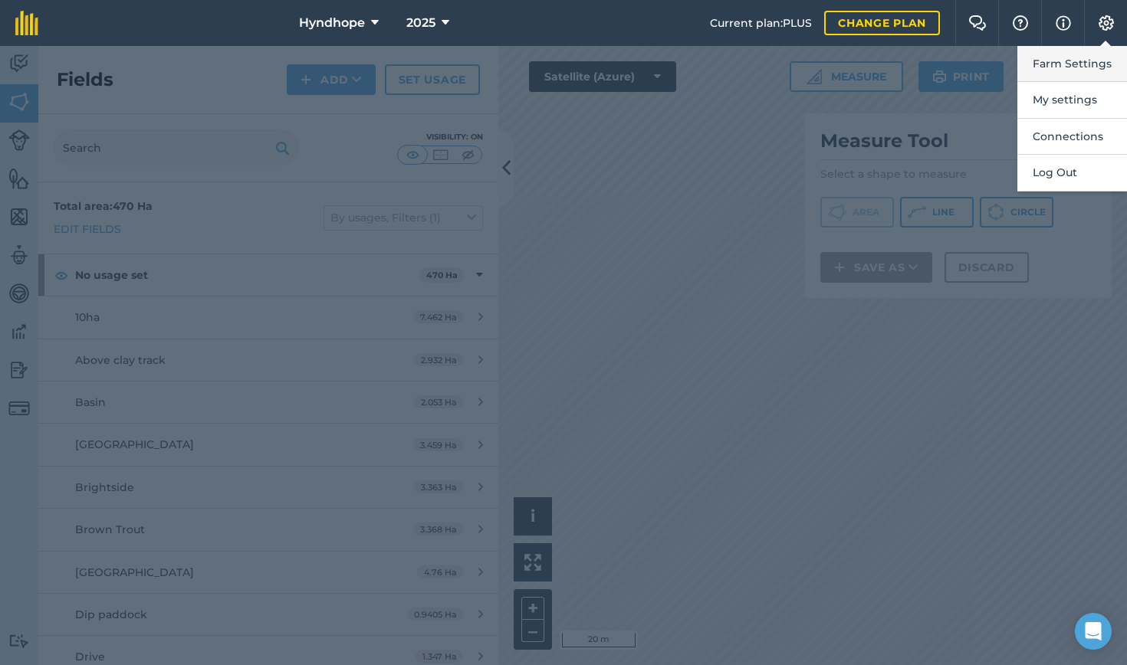
click at [1014, 61] on button "Farm Settings" at bounding box center [1072, 64] width 110 height 36
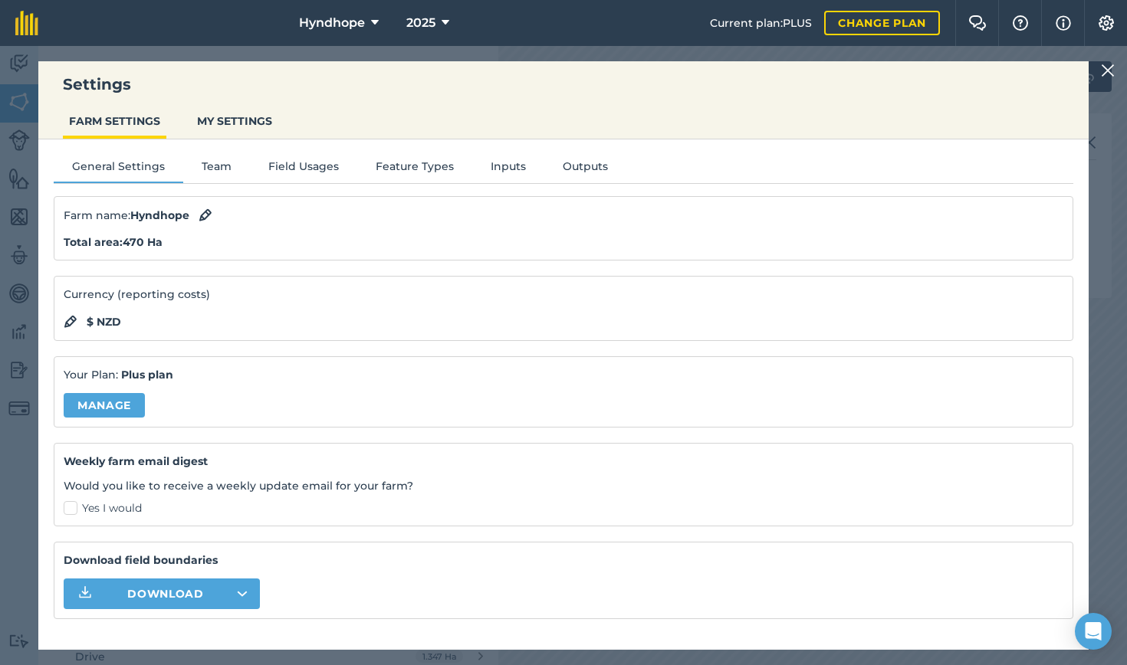
click at [494, 167] on button "Inputs" at bounding box center [508, 169] width 72 height 23
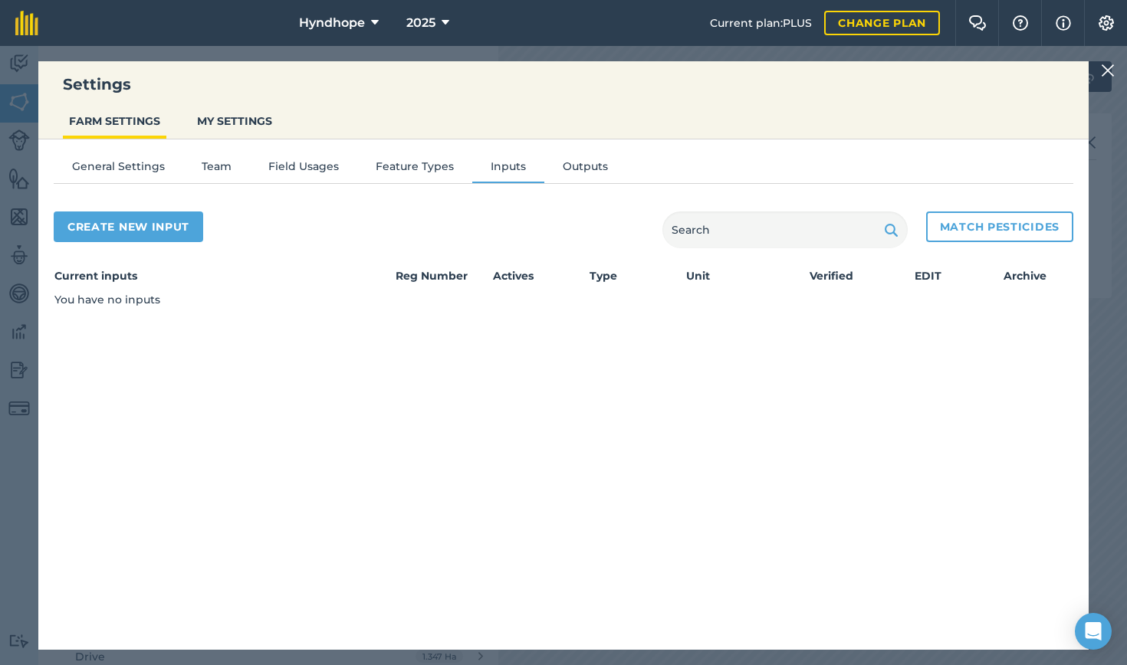
click at [569, 160] on button "Outputs" at bounding box center [585, 169] width 82 height 23
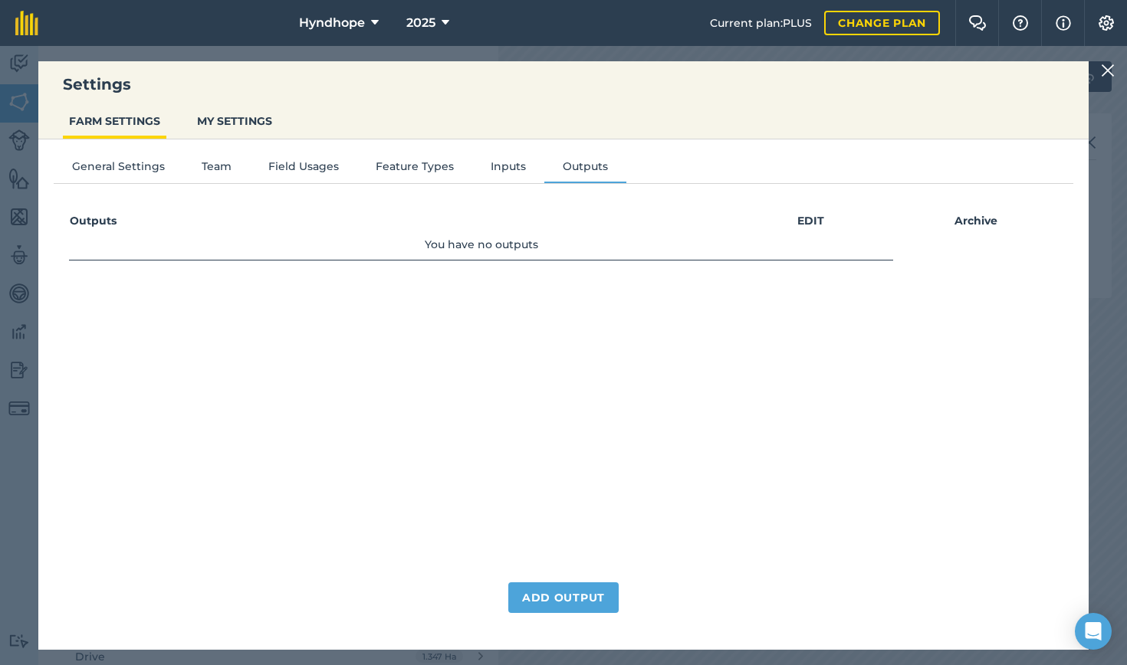
click at [382, 166] on button "Feature Types" at bounding box center [414, 169] width 115 height 23
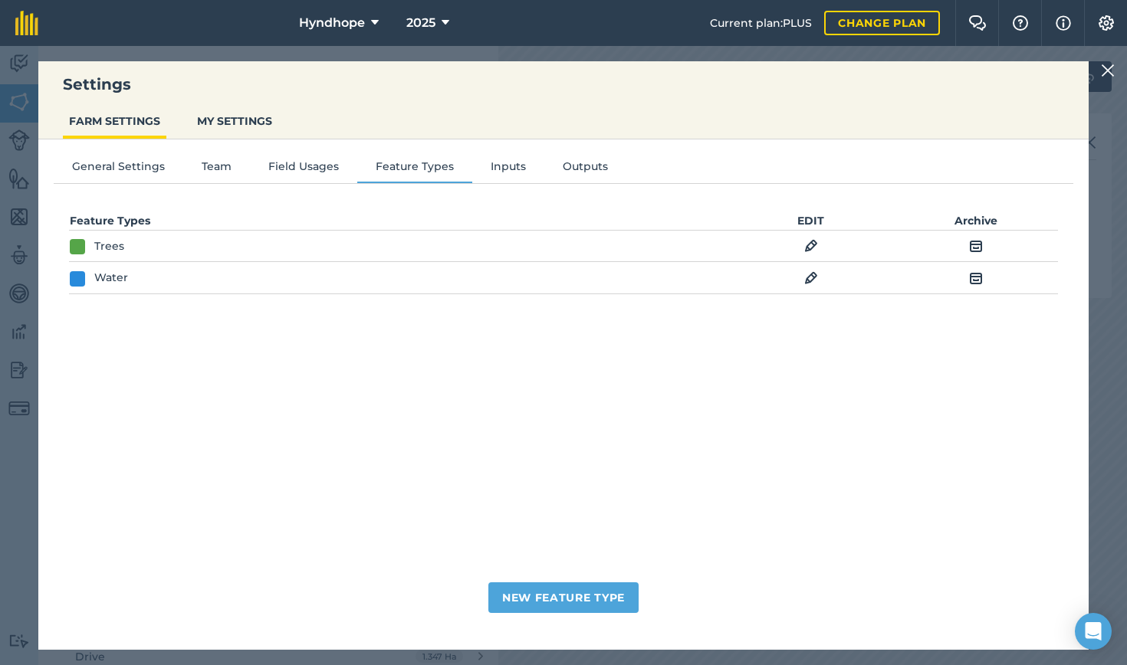
click at [317, 166] on button "Field Usages" at bounding box center [303, 169] width 107 height 23
click at [222, 171] on button "Team" at bounding box center [216, 169] width 67 height 23
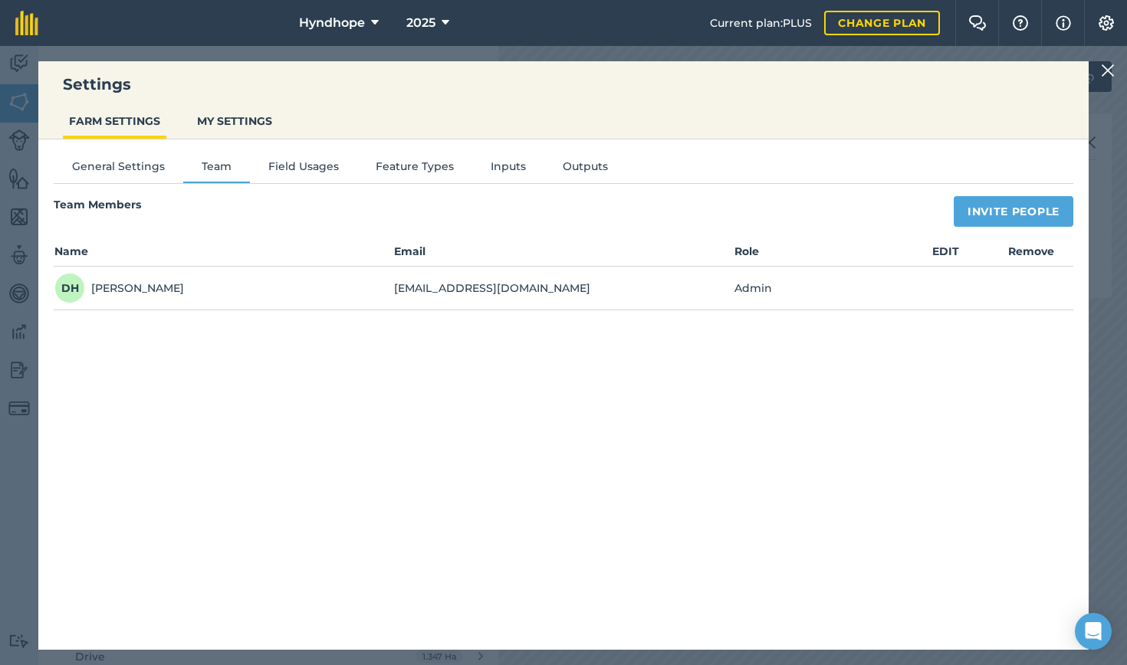
click at [128, 163] on button "General Settings" at bounding box center [119, 169] width 130 height 23
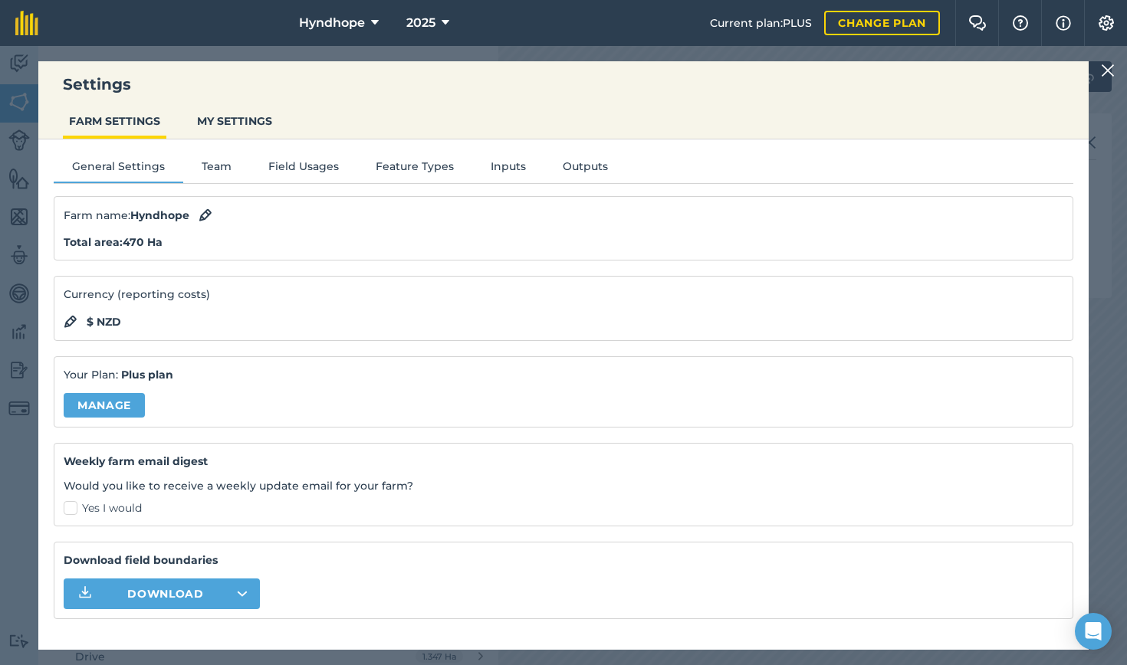
click at [1014, 72] on img at bounding box center [1108, 70] width 14 height 18
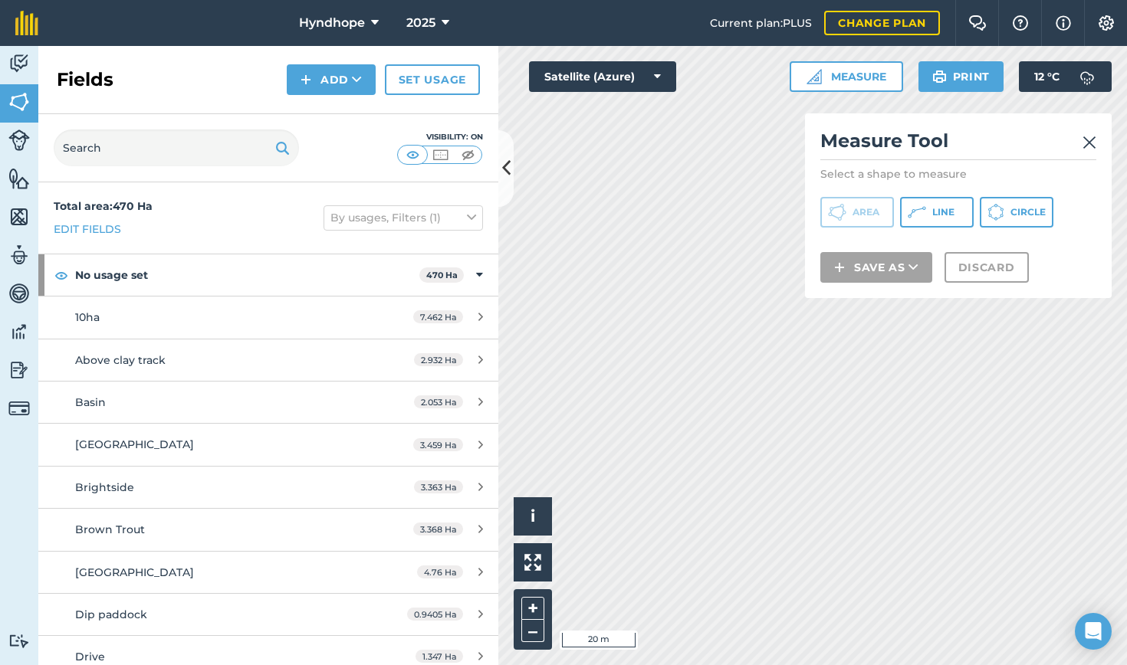
click at [1014, 142] on img at bounding box center [1089, 142] width 14 height 18
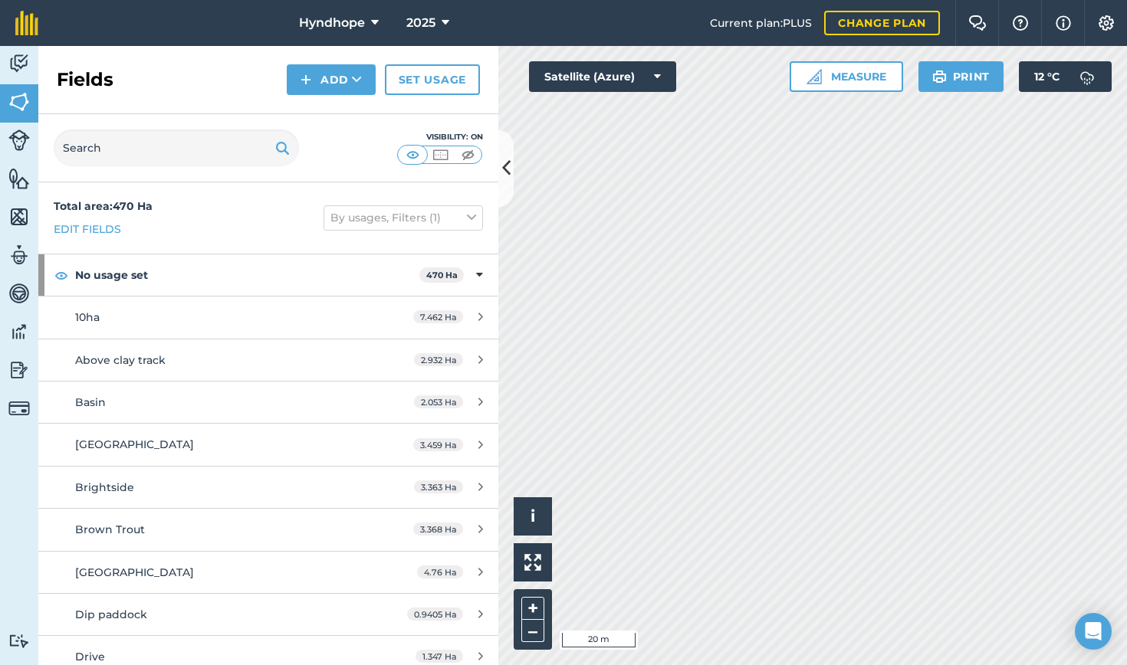
click at [1014, 21] on img at bounding box center [1106, 22] width 18 height 15
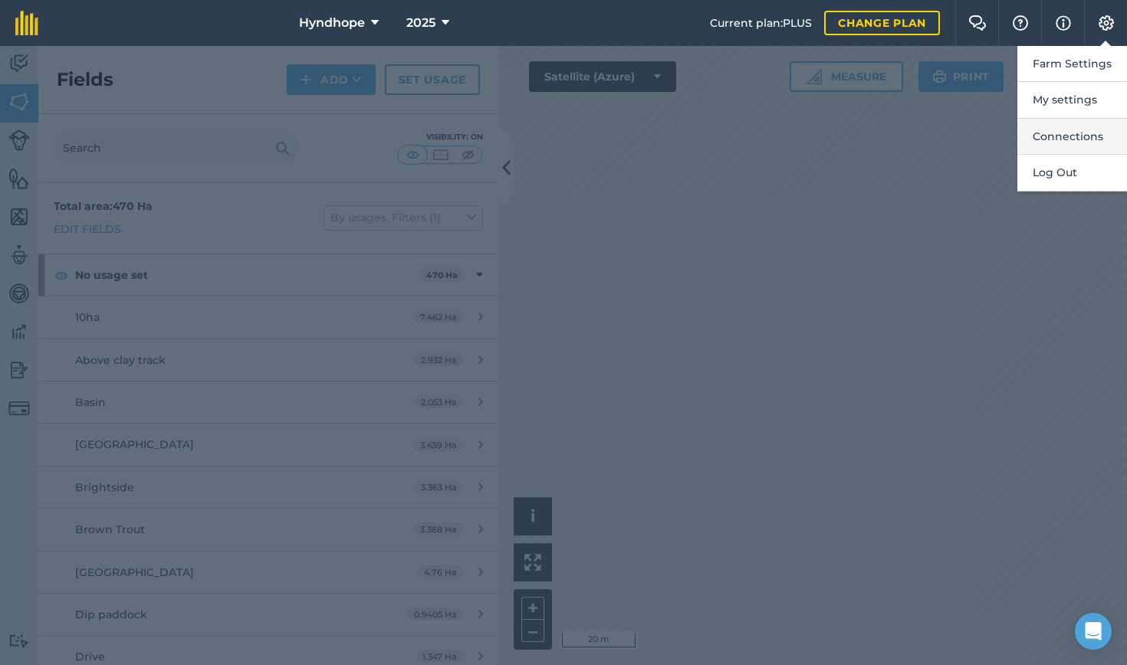
click at [1014, 136] on button "Connections" at bounding box center [1072, 137] width 110 height 36
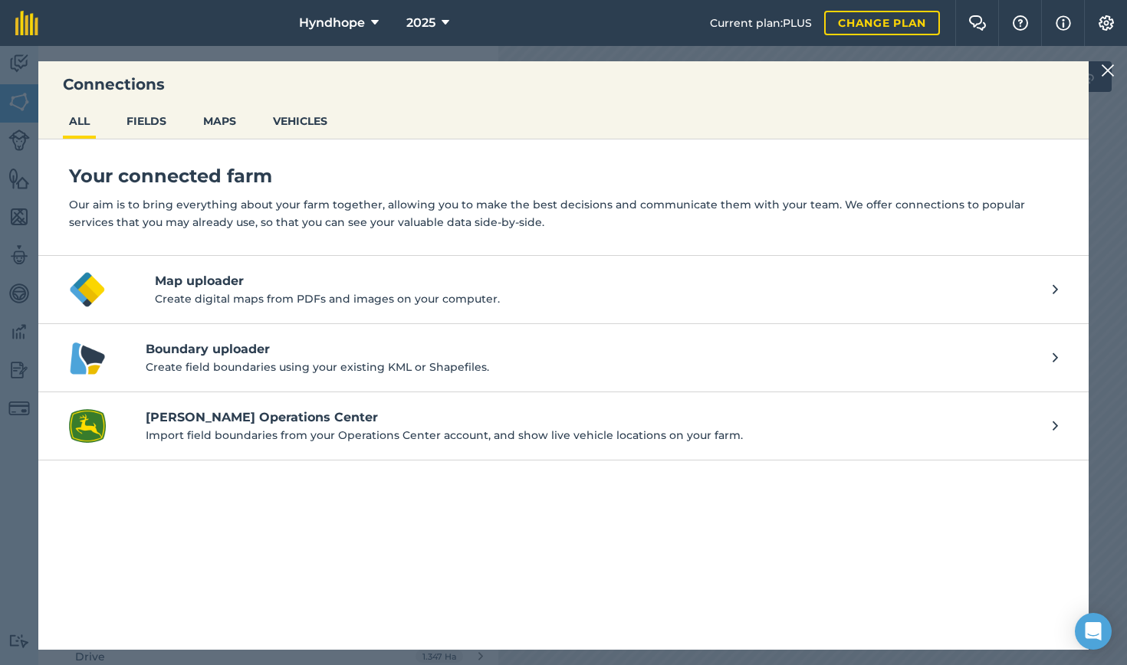
click at [228, 114] on button "MAPS" at bounding box center [219, 121] width 45 height 29
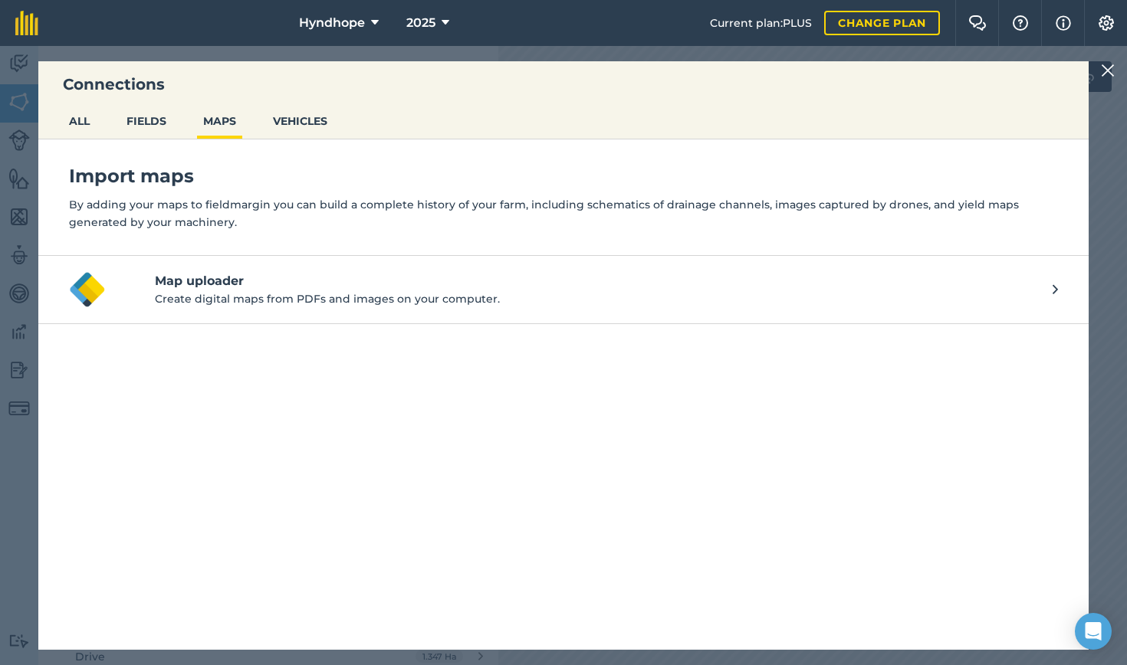
click at [152, 123] on button "FIELDS" at bounding box center [146, 121] width 52 height 29
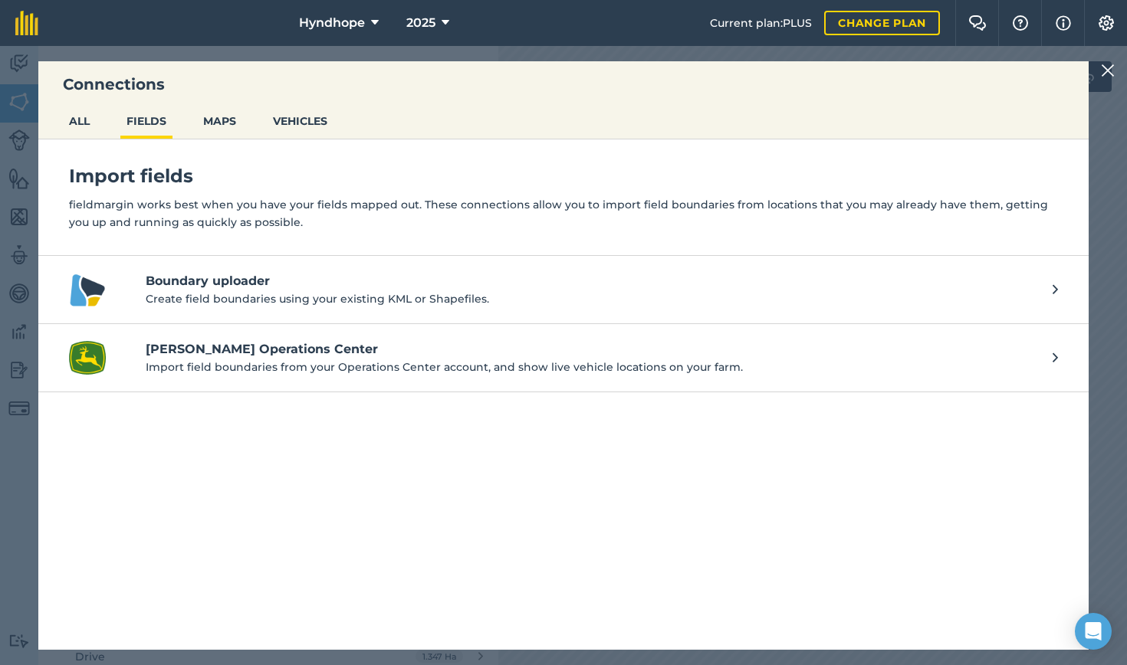
click at [1014, 67] on img at bounding box center [1108, 70] width 14 height 18
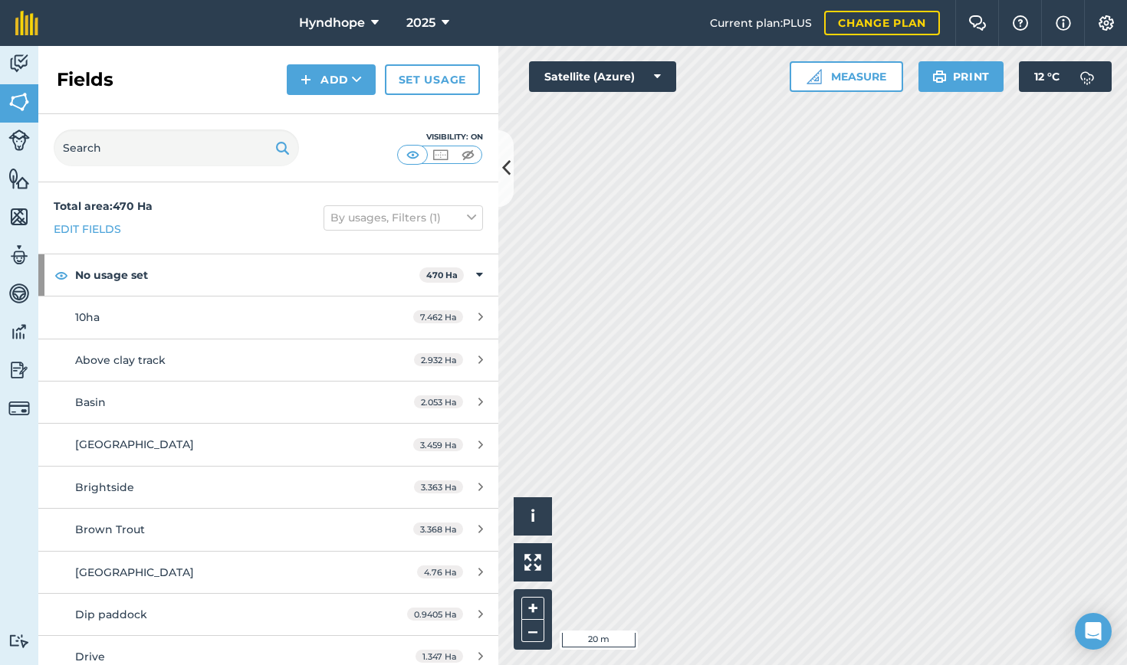
click at [1014, 25] on img at bounding box center [1106, 22] width 18 height 15
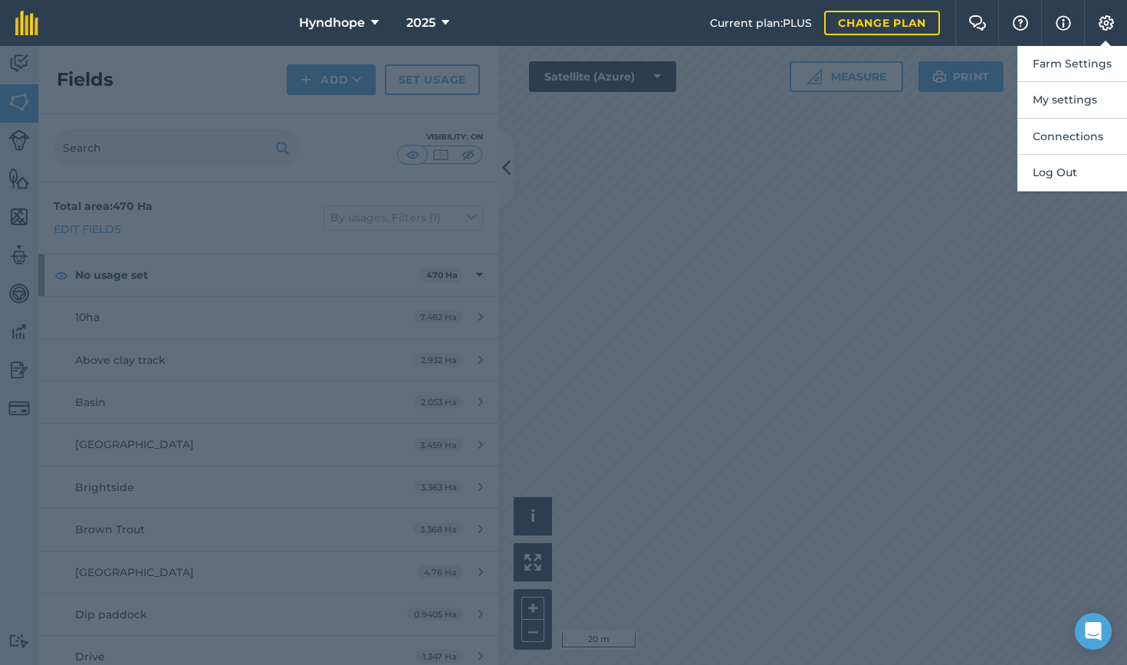
click at [940, 216] on div at bounding box center [563, 355] width 1127 height 619
